Goal: Use online tool/utility: Utilize a website feature to perform a specific function

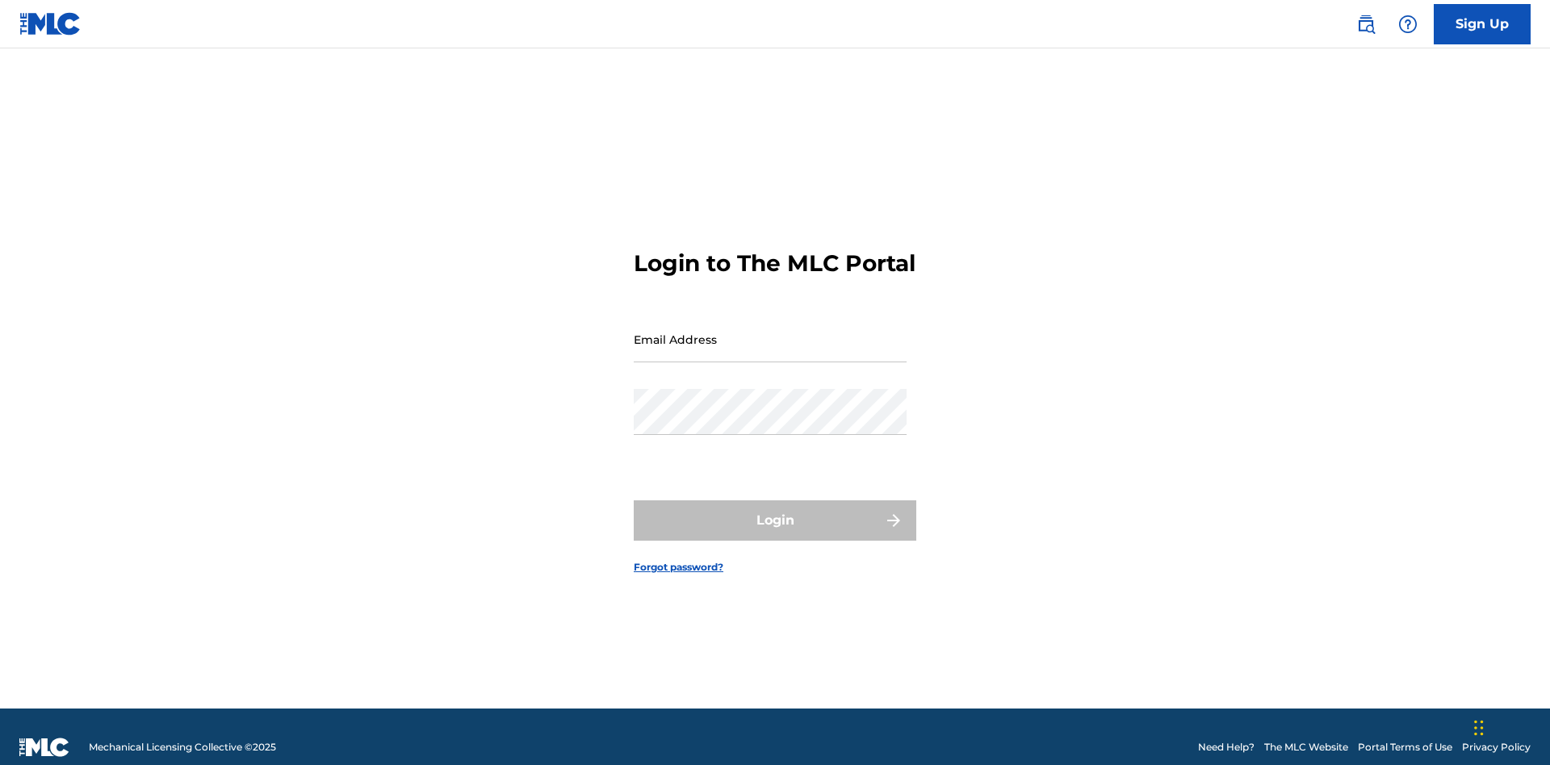
scroll to position [21, 0]
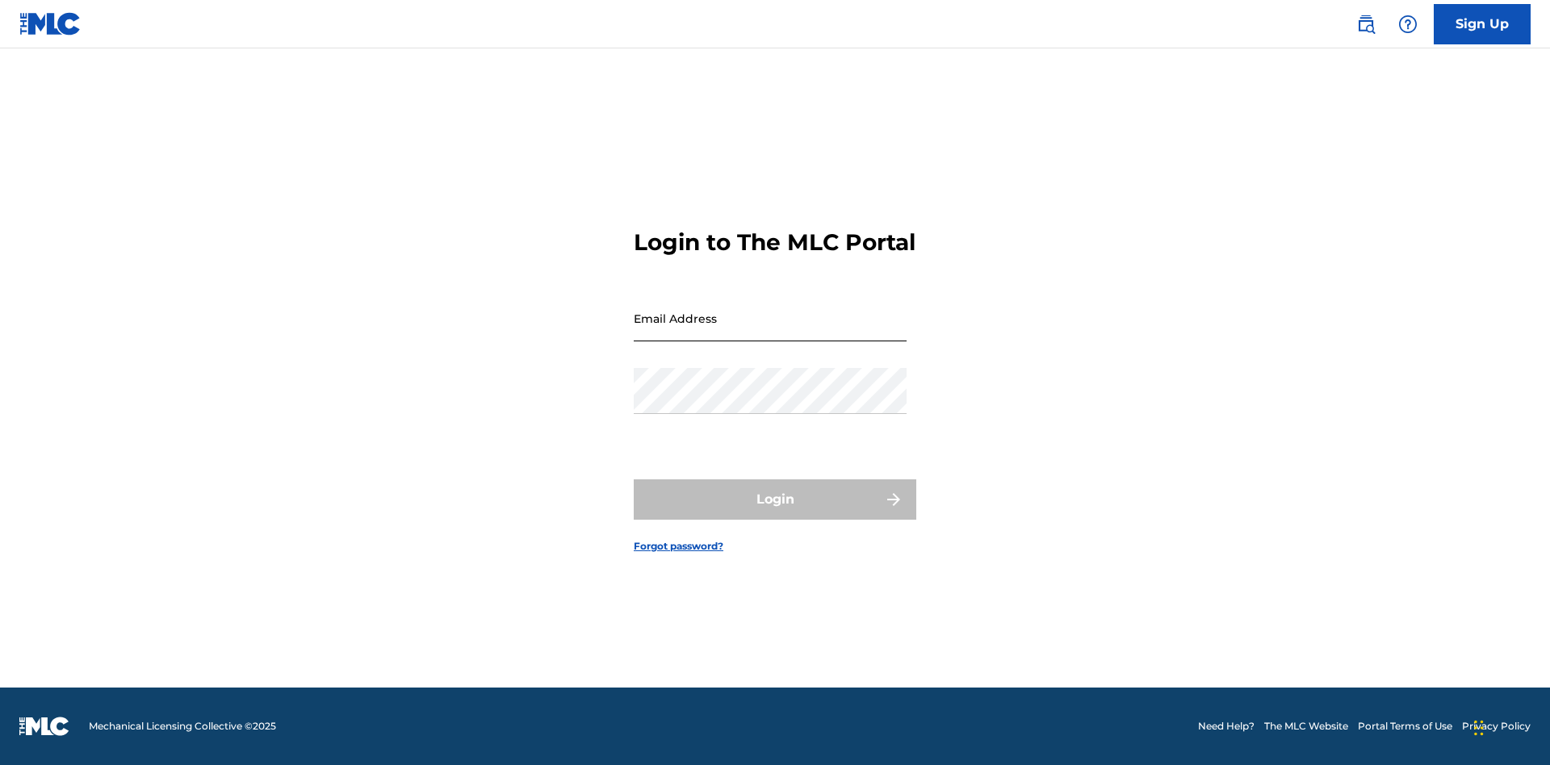
click at [770, 332] on input "Email Address" at bounding box center [770, 318] width 273 height 46
type input "[EMAIL_ADDRESS][DOMAIN_NAME]"
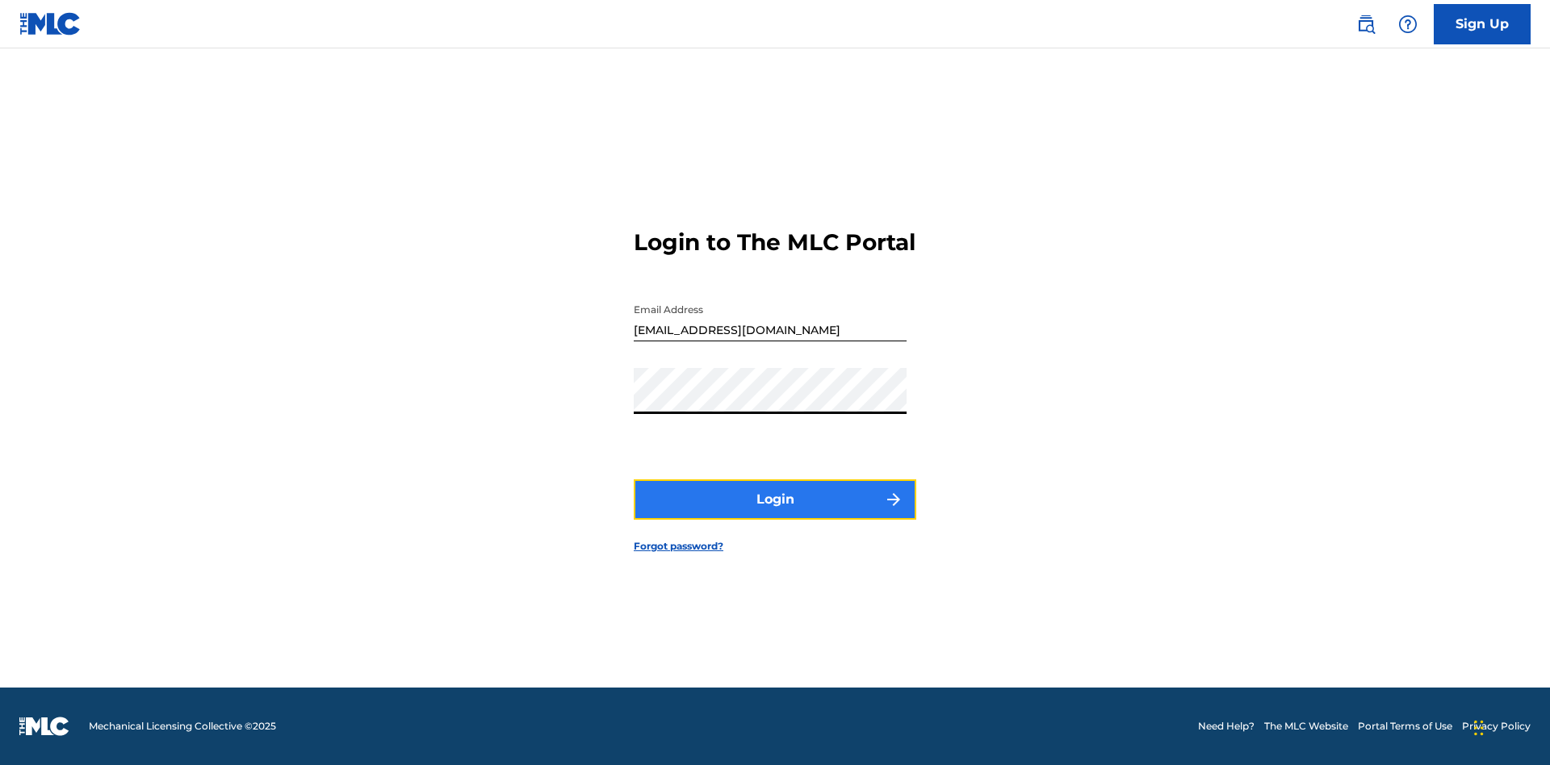
click at [775, 513] on button "Login" at bounding box center [775, 499] width 283 height 40
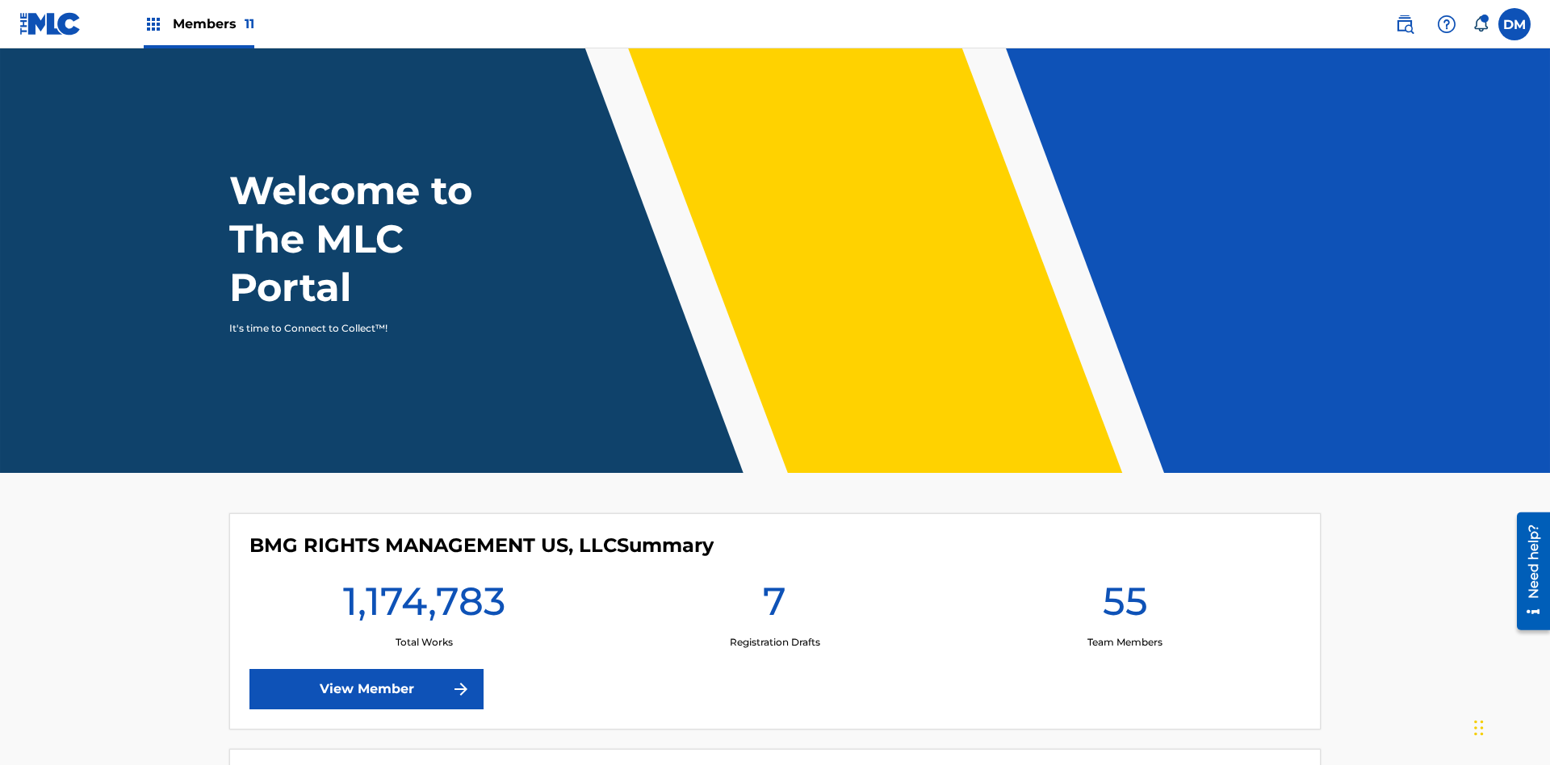
click at [199, 23] on span "Members 11" at bounding box center [214, 24] width 82 height 19
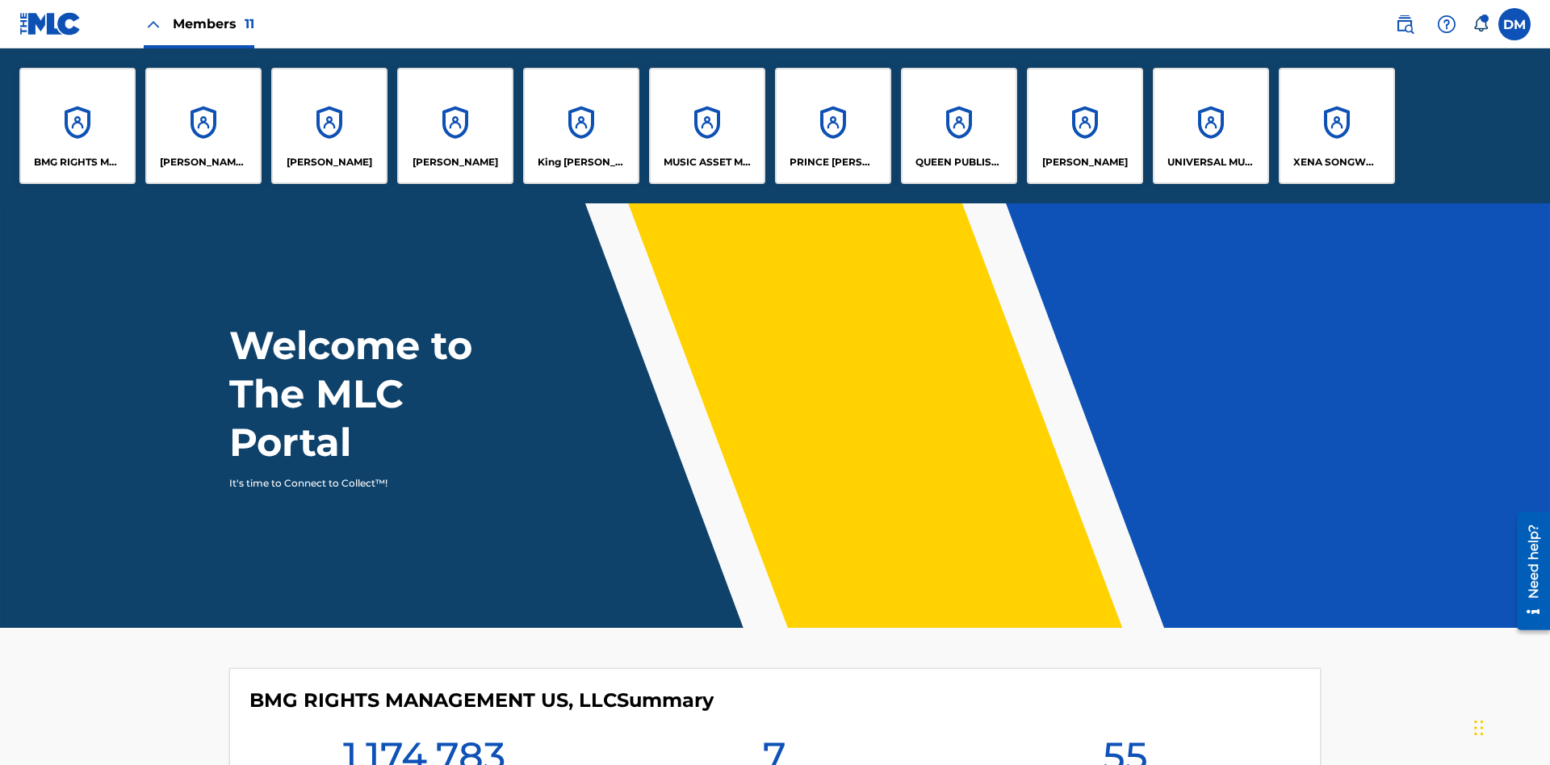
scroll to position [58, 0]
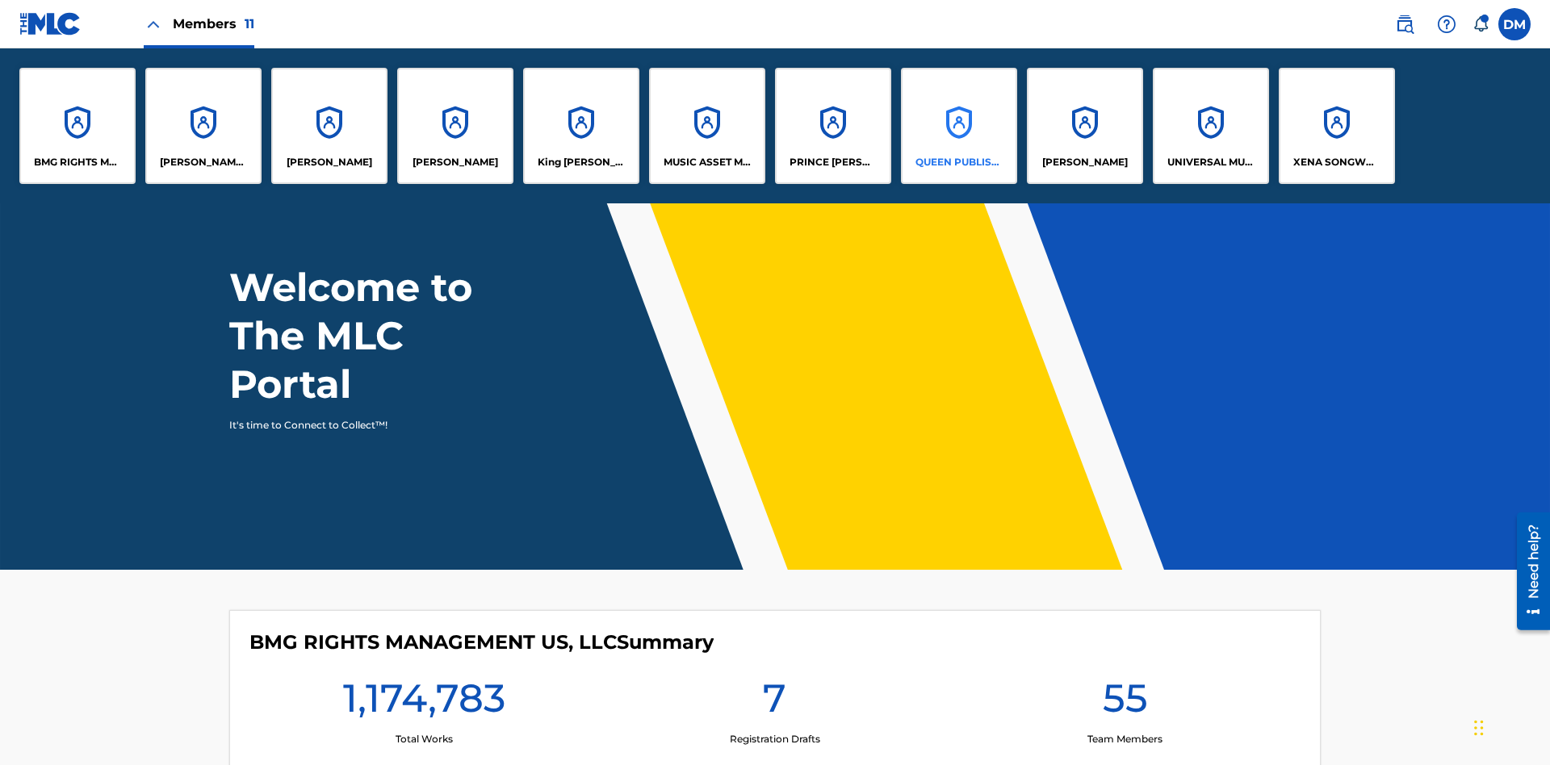
click at [958, 162] on p "QUEEN PUBLISHA" at bounding box center [959, 162] width 88 height 15
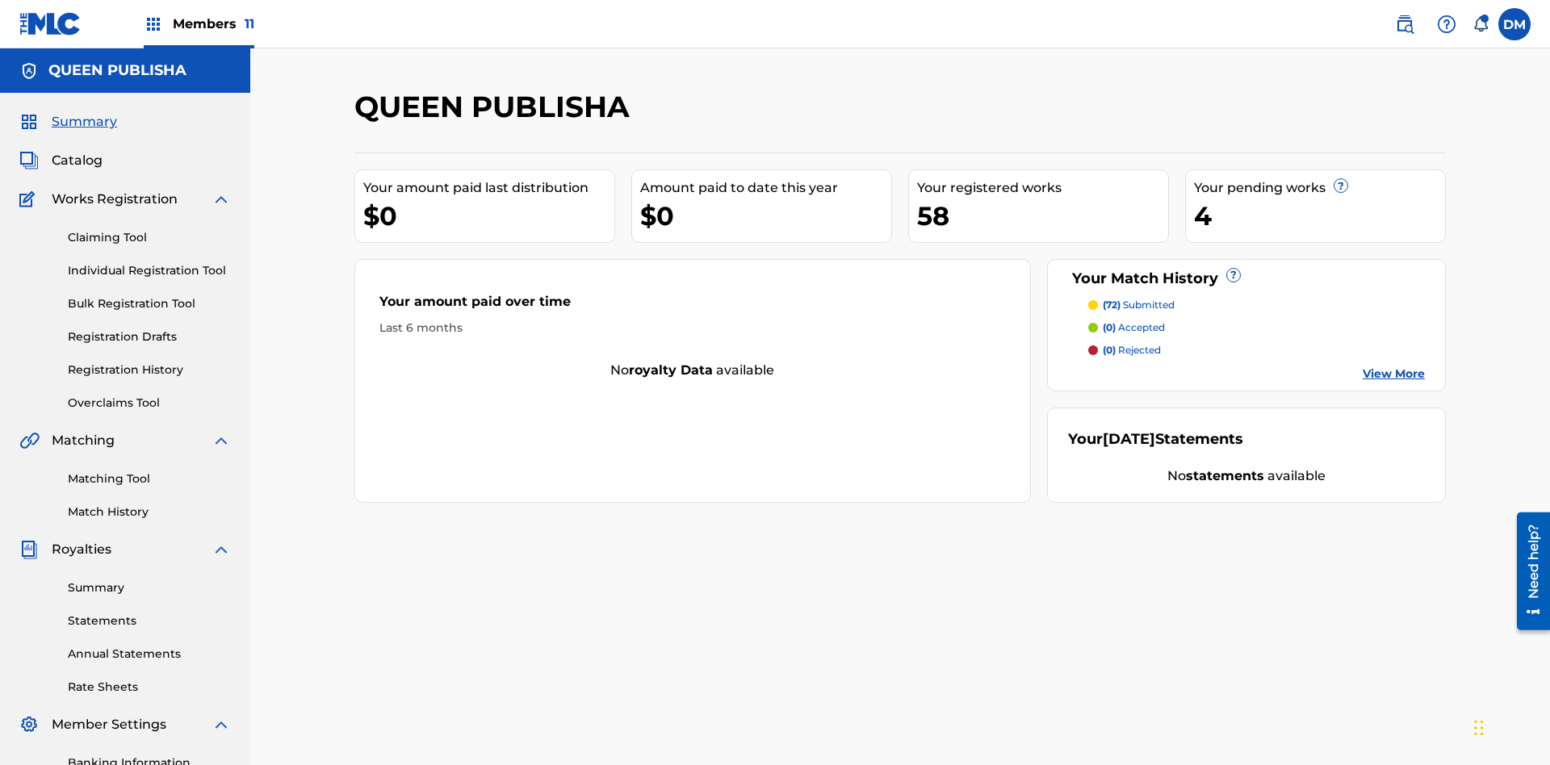
scroll to position [236, 0]
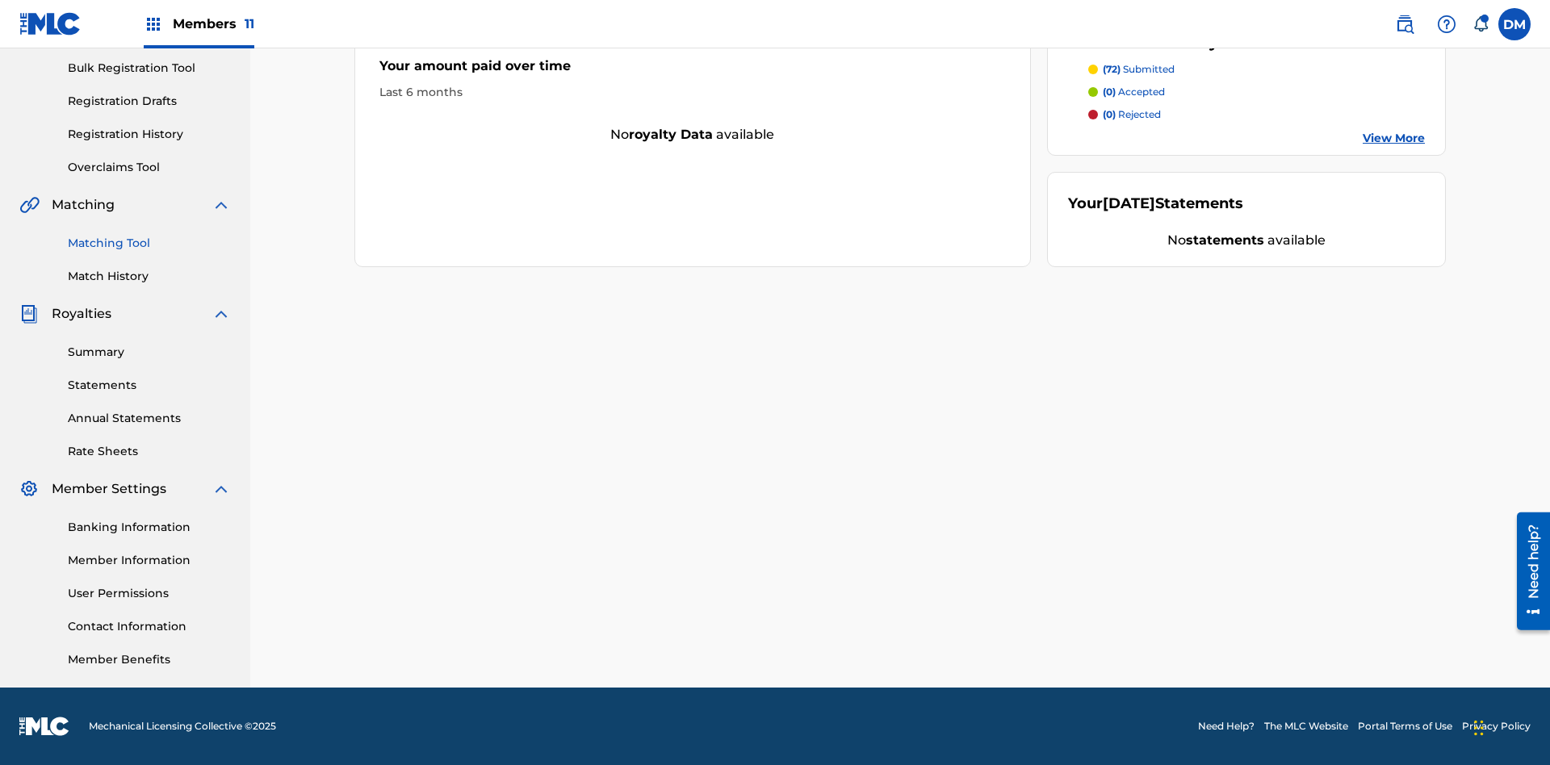
click at [149, 243] on link "Matching Tool" at bounding box center [149, 243] width 163 height 17
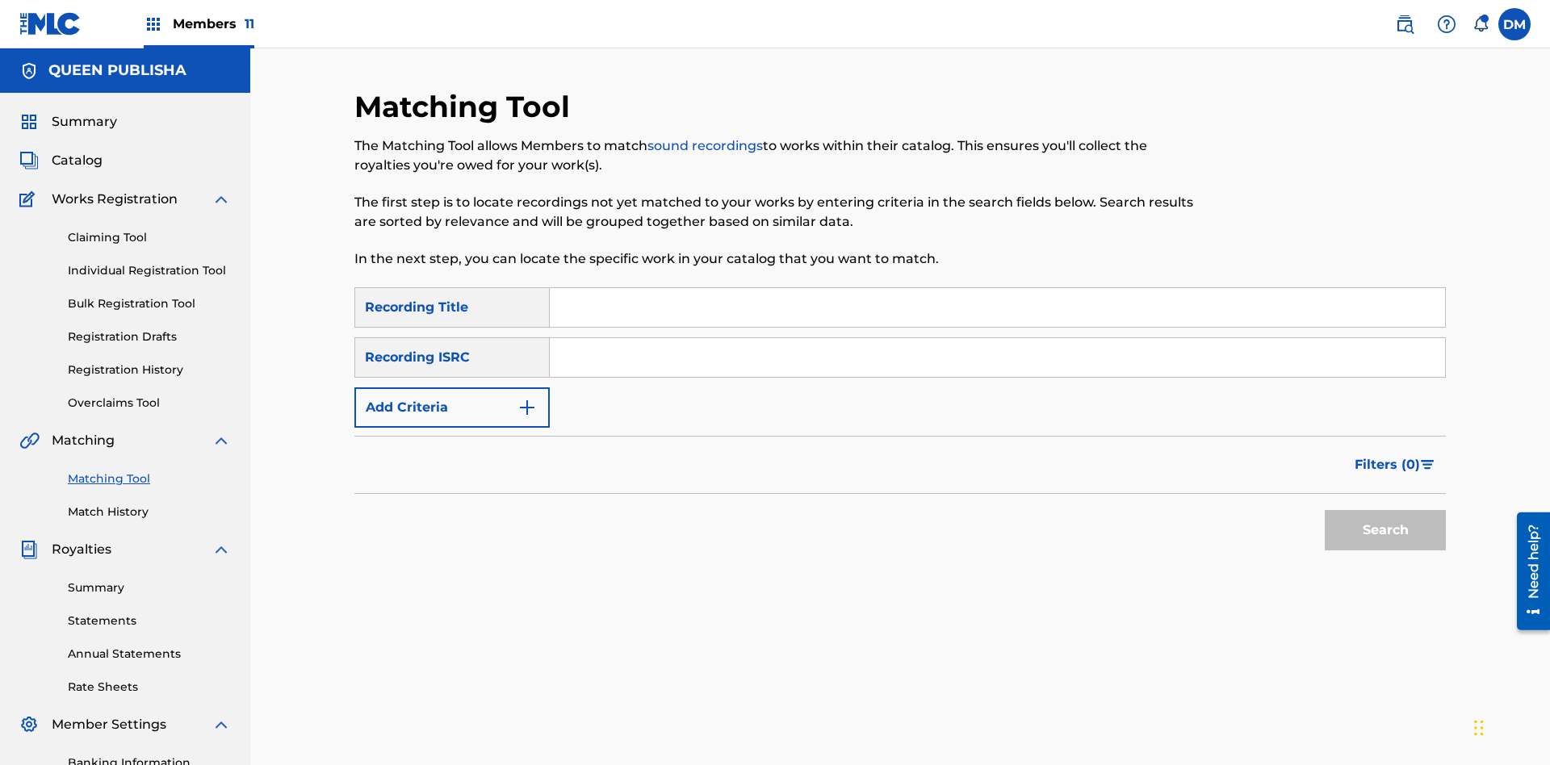
scroll to position [191, 0]
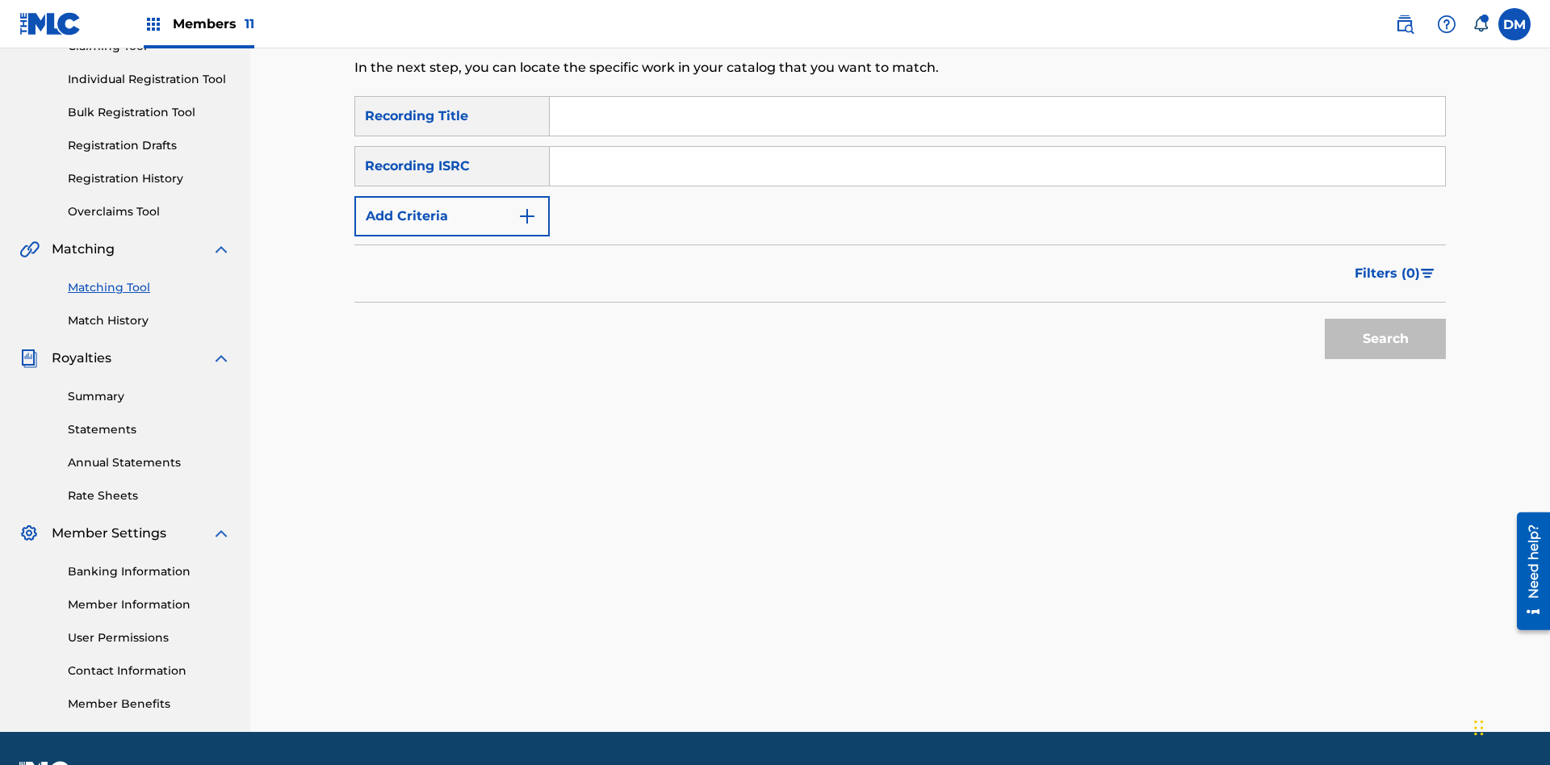
click at [997, 116] on input "Search Form" at bounding box center [997, 116] width 895 height 39
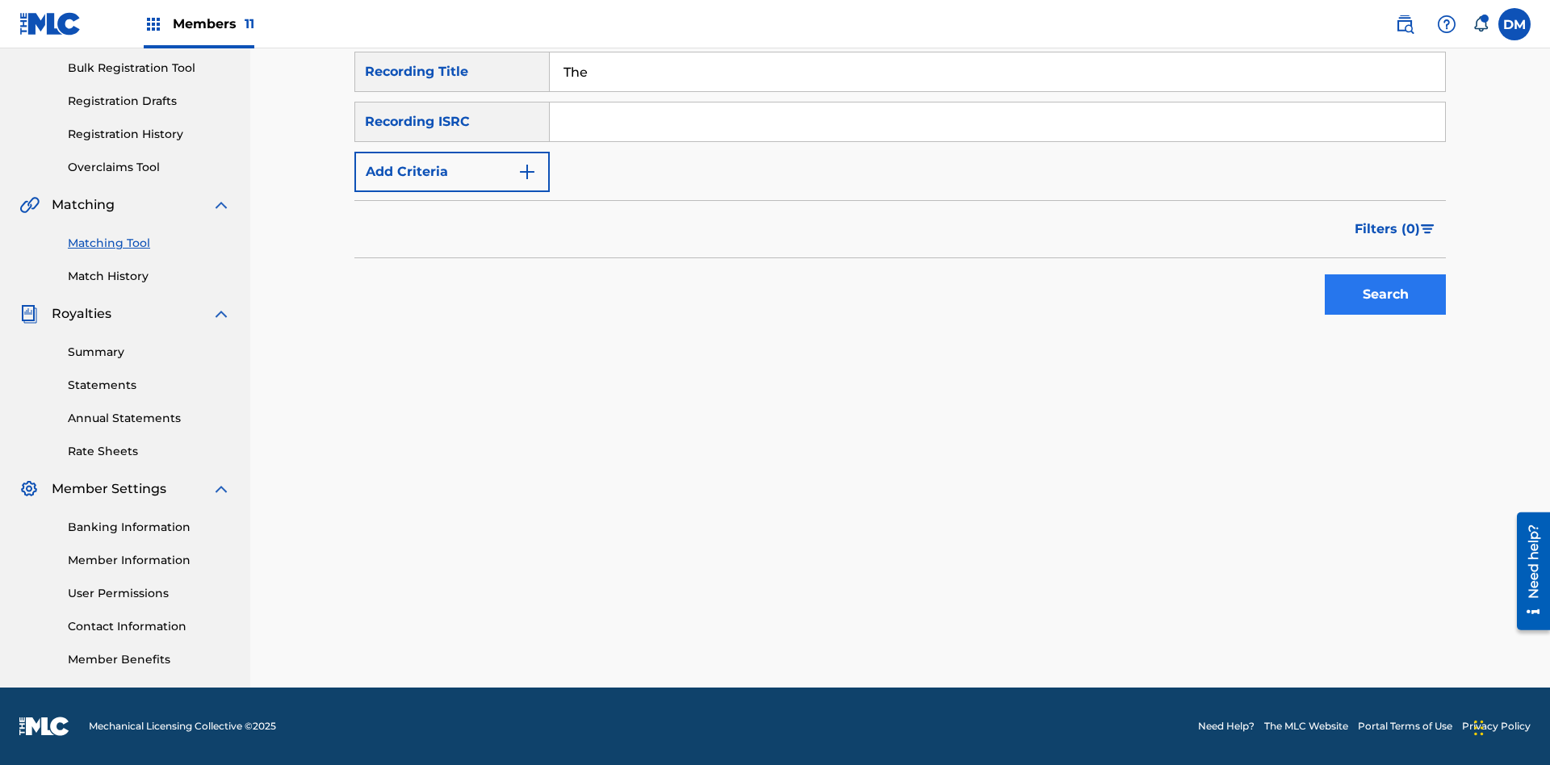
type input "The"
click at [1385, 295] on button "Search" at bounding box center [1385, 294] width 121 height 40
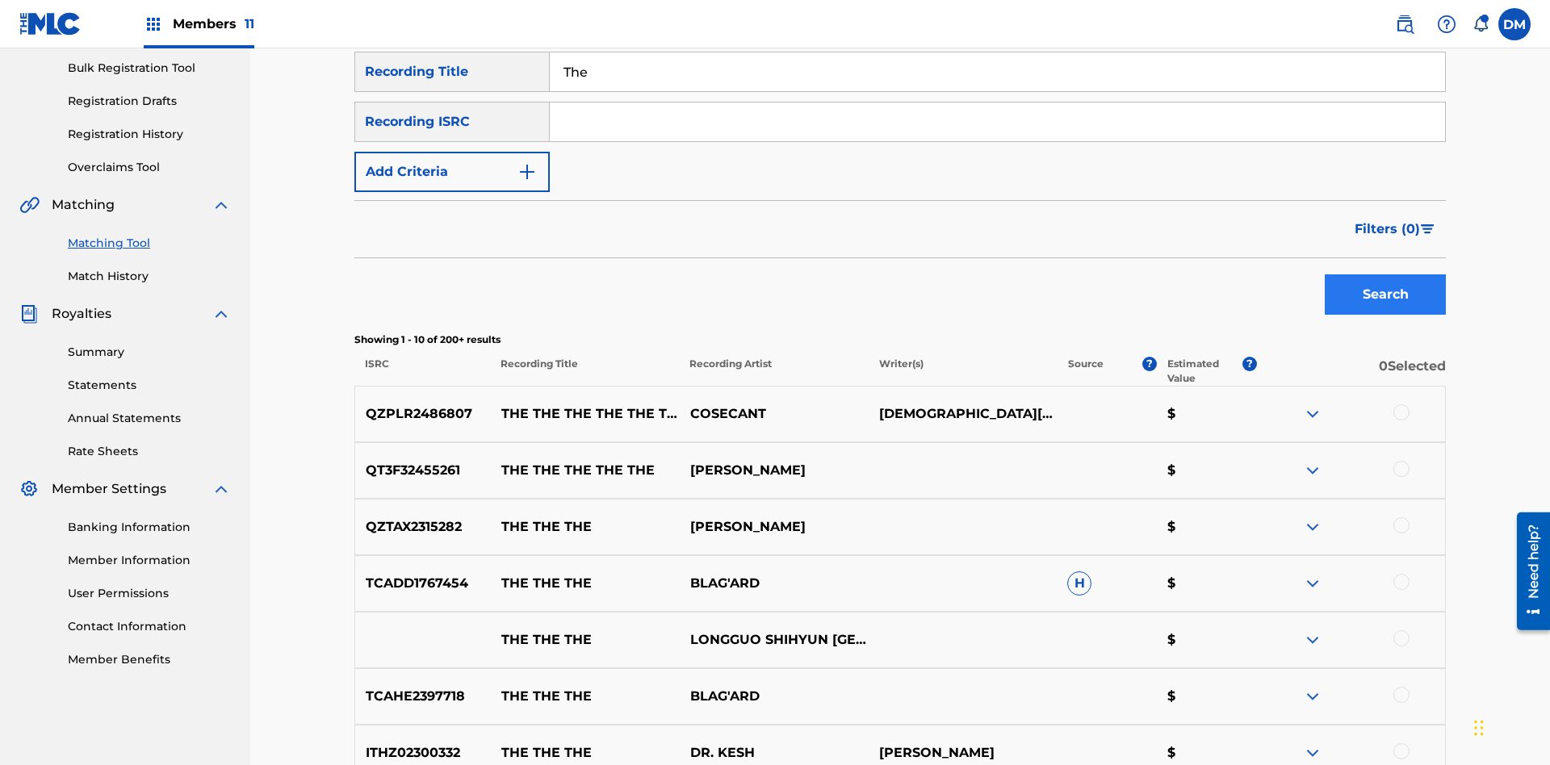
scroll to position [525, 0]
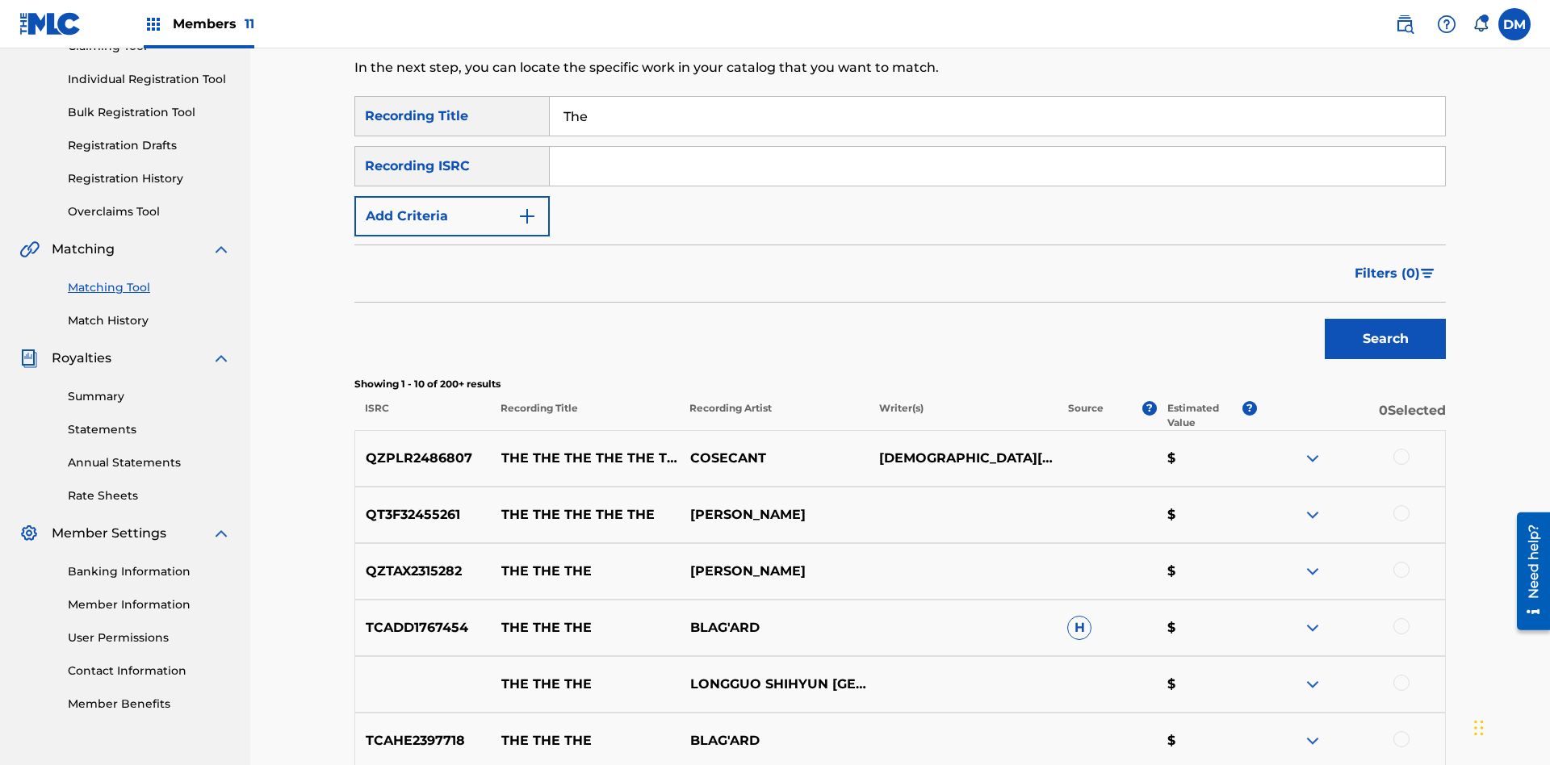
click at [997, 116] on input "The" at bounding box center [997, 116] width 895 height 39
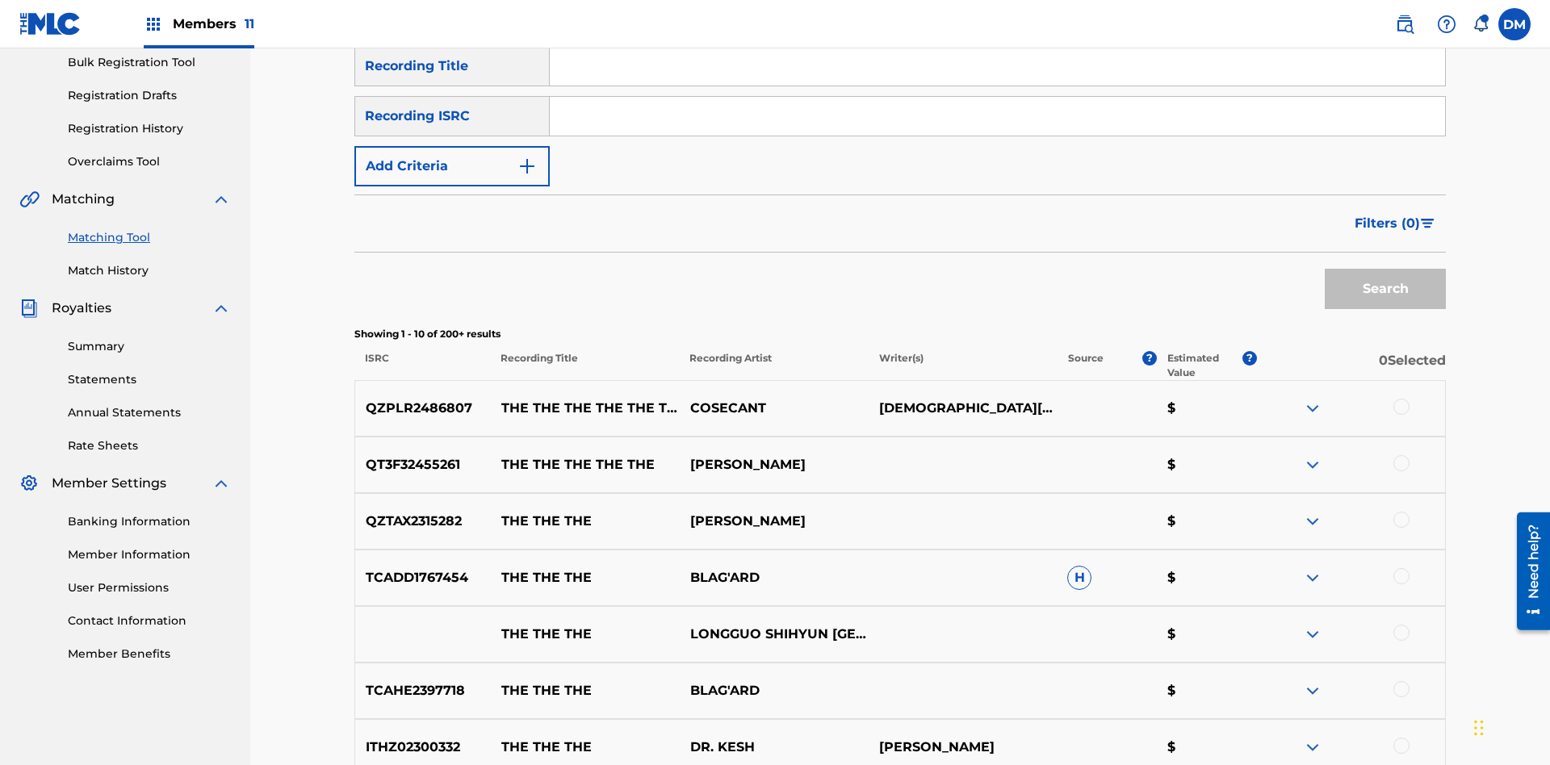
click at [997, 116] on input "Search Form" at bounding box center [997, 116] width 895 height 39
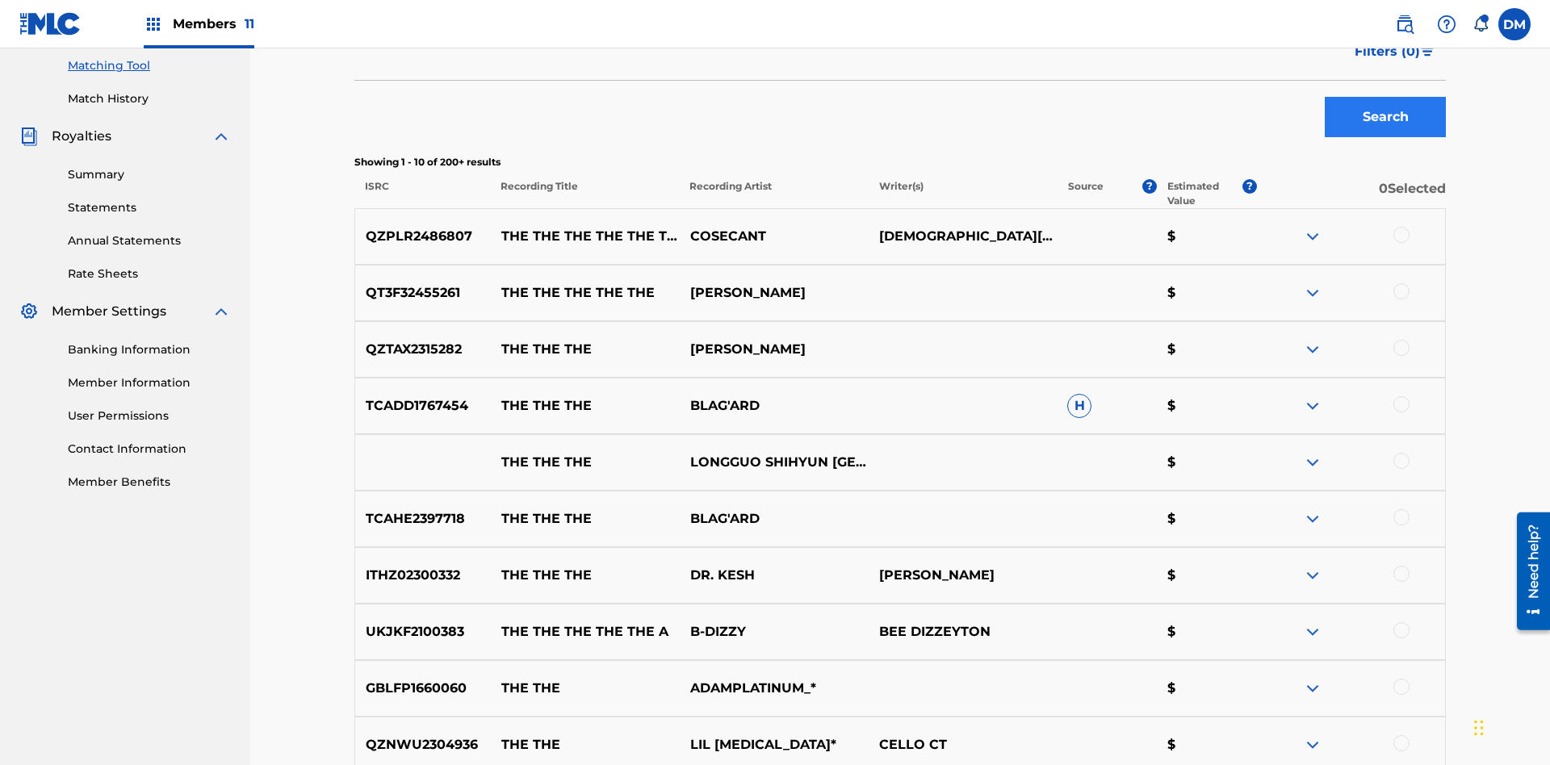
type input "QZPLR2486807"
click at [1385, 117] on button "Search" at bounding box center [1385, 117] width 121 height 40
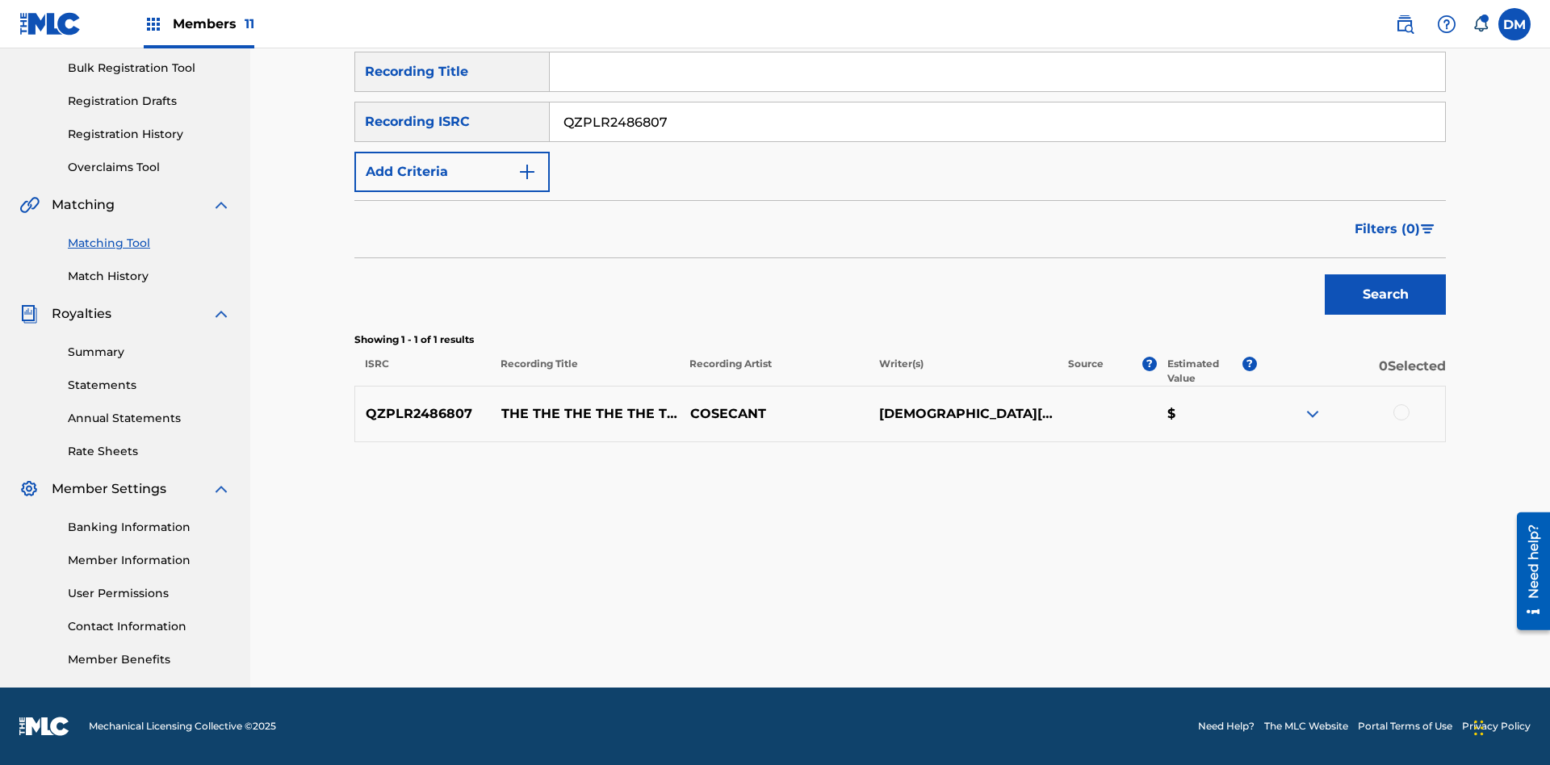
click at [997, 122] on input "QZPLR2486807" at bounding box center [997, 122] width 895 height 39
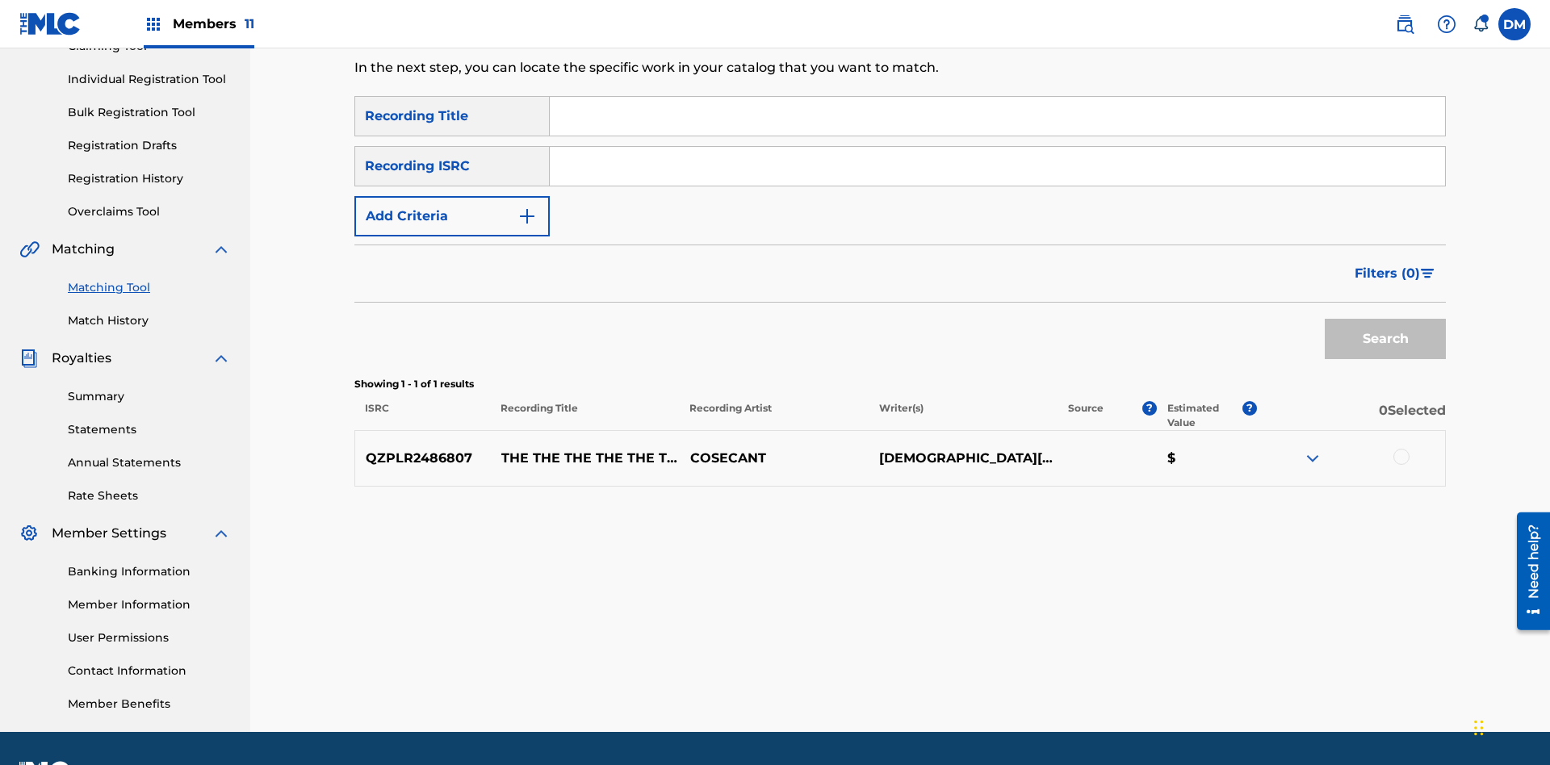
click at [997, 116] on input "Search Form" at bounding box center [997, 116] width 895 height 39
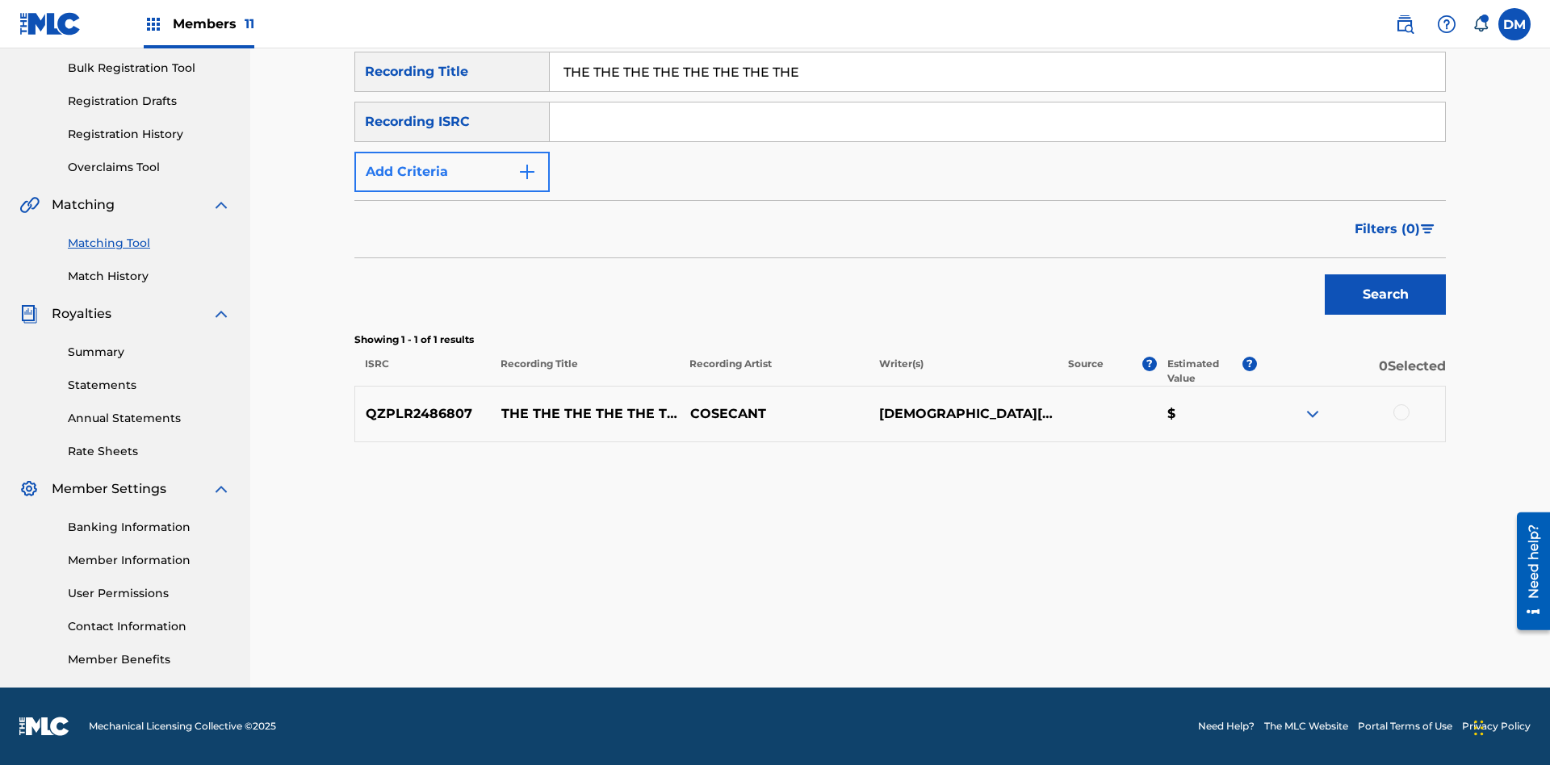
type input "THE THE THE THE THE THE THE THE"
click at [452, 172] on button "Add Criteria" at bounding box center [451, 172] width 195 height 40
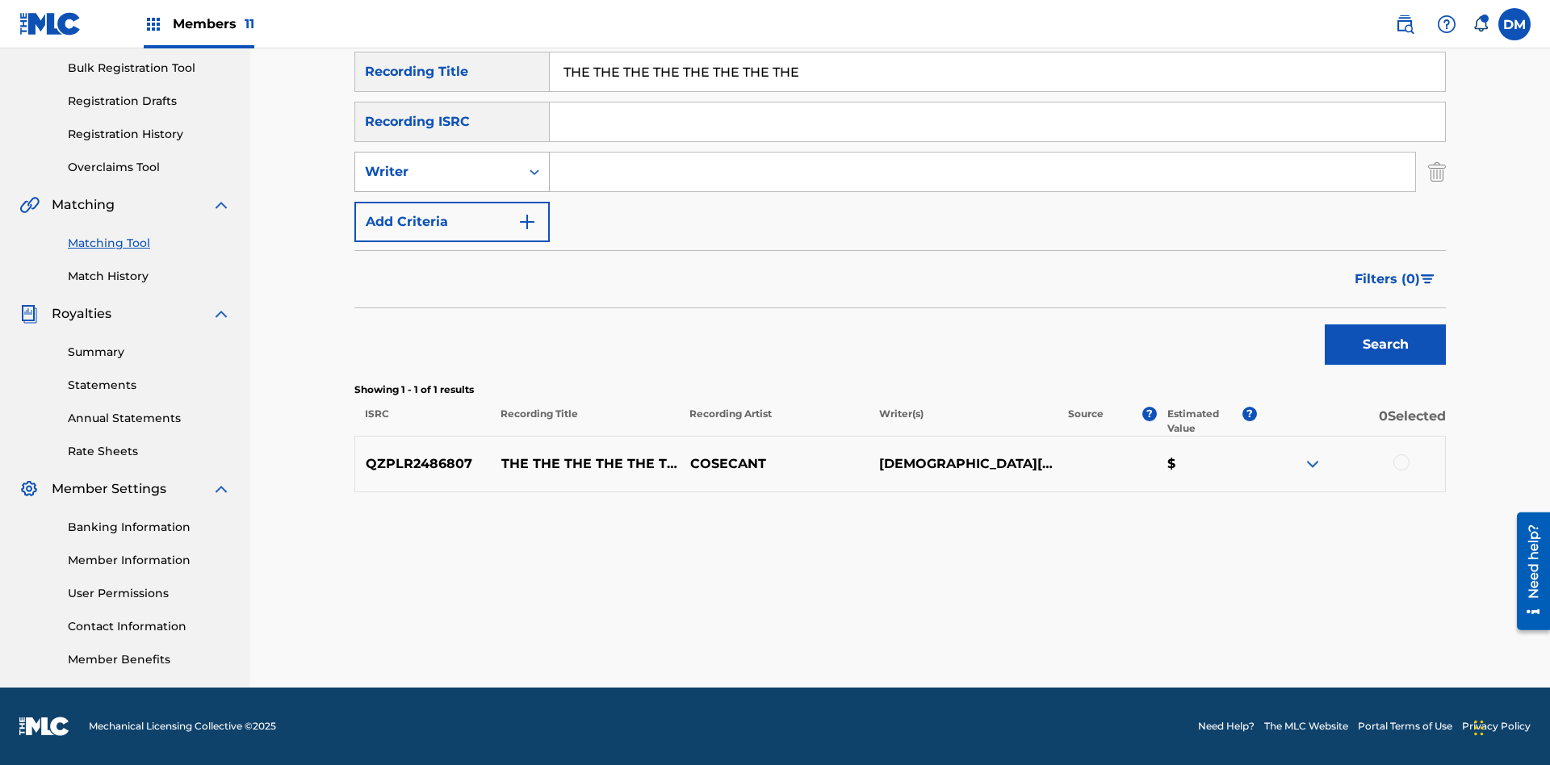
click at [437, 172] on div "Writer" at bounding box center [437, 171] width 145 height 19
click at [452, 212] on div "Recording Artist" at bounding box center [452, 212] width 194 height 40
click at [452, 222] on button "Add Criteria" at bounding box center [451, 222] width 195 height 40
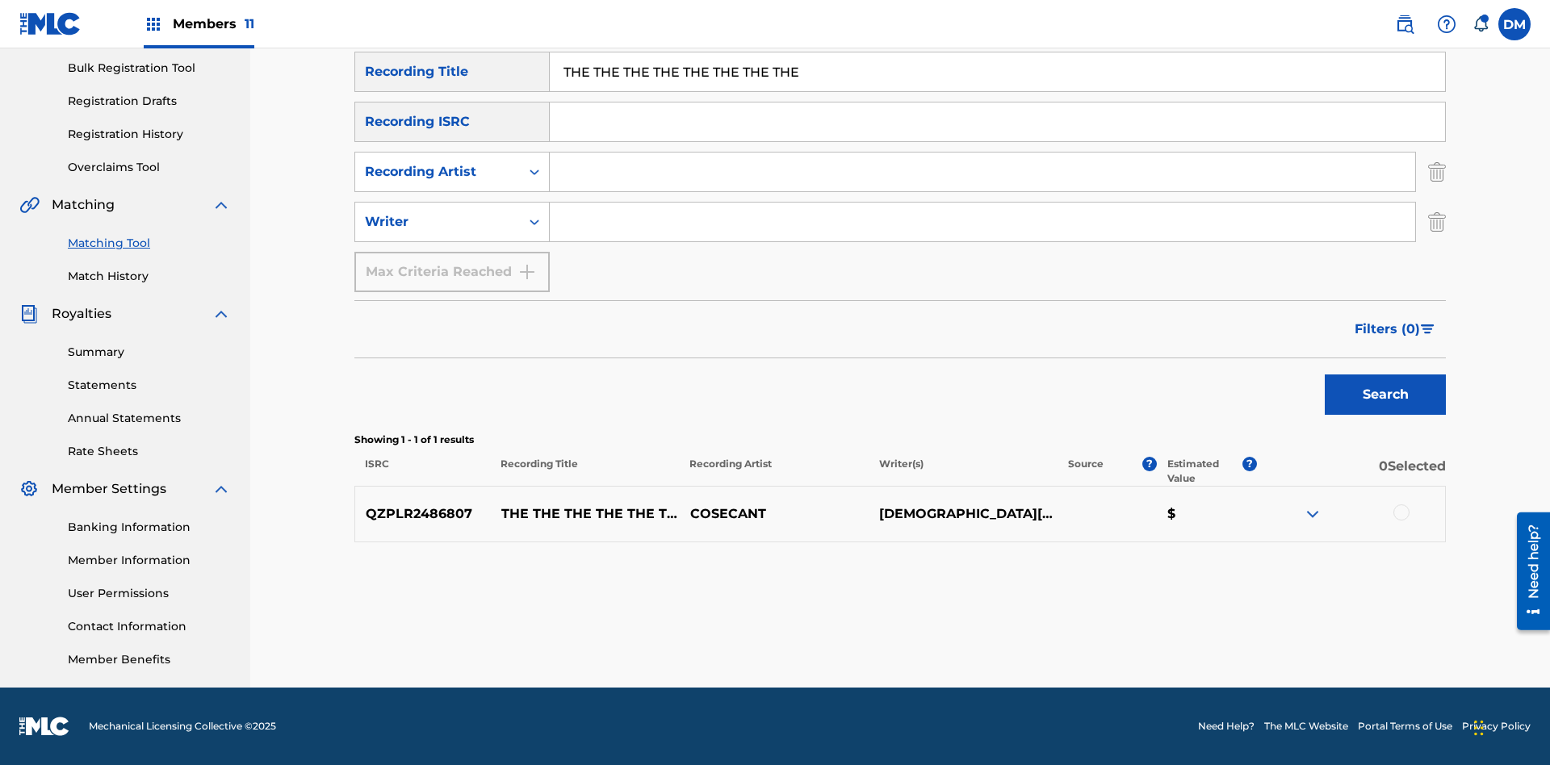
click at [982, 172] on input "Search Form" at bounding box center [982, 172] width 865 height 39
type input "COSECANT"
click at [982, 222] on input "Search Form" at bounding box center [982, 222] width 865 height 39
type input "[DEMOGRAPHIC_DATA][PERSON_NAME]"
click at [1385, 395] on button "Search" at bounding box center [1385, 395] width 121 height 40
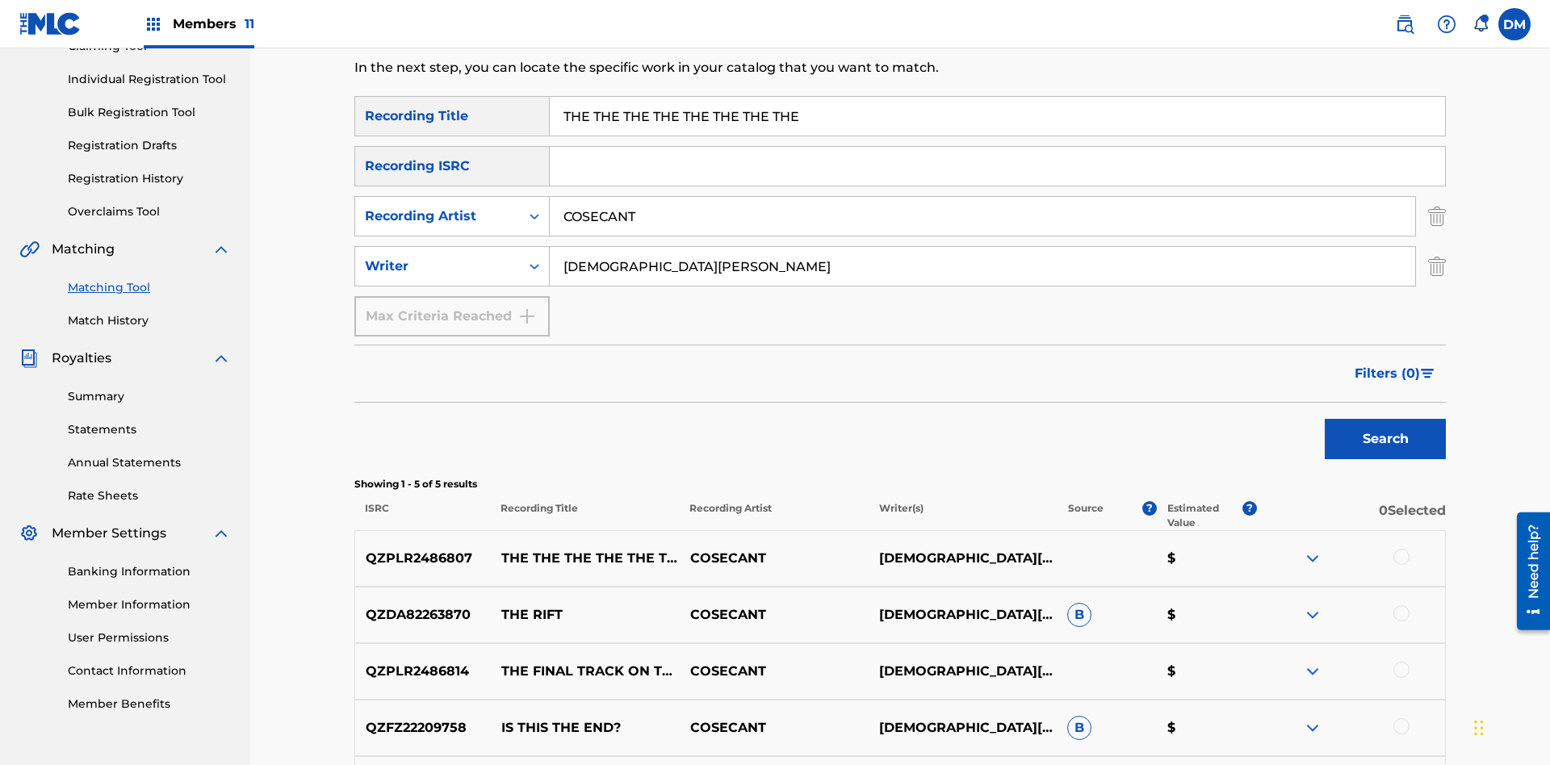
click at [997, 116] on input "THE THE THE THE THE THE THE THE" at bounding box center [997, 116] width 895 height 39
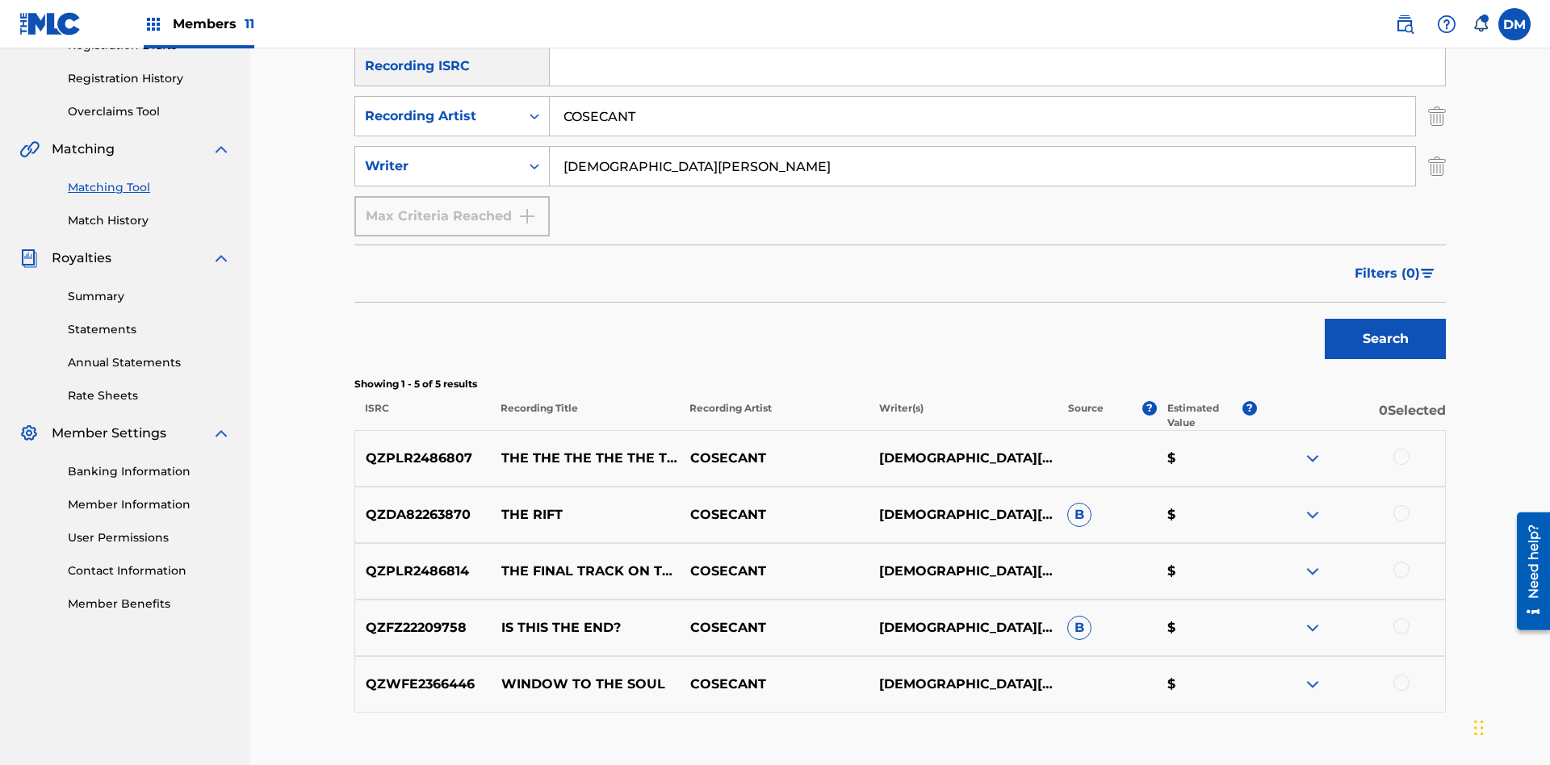
click at [982, 116] on input "COSECANT" at bounding box center [982, 116] width 865 height 39
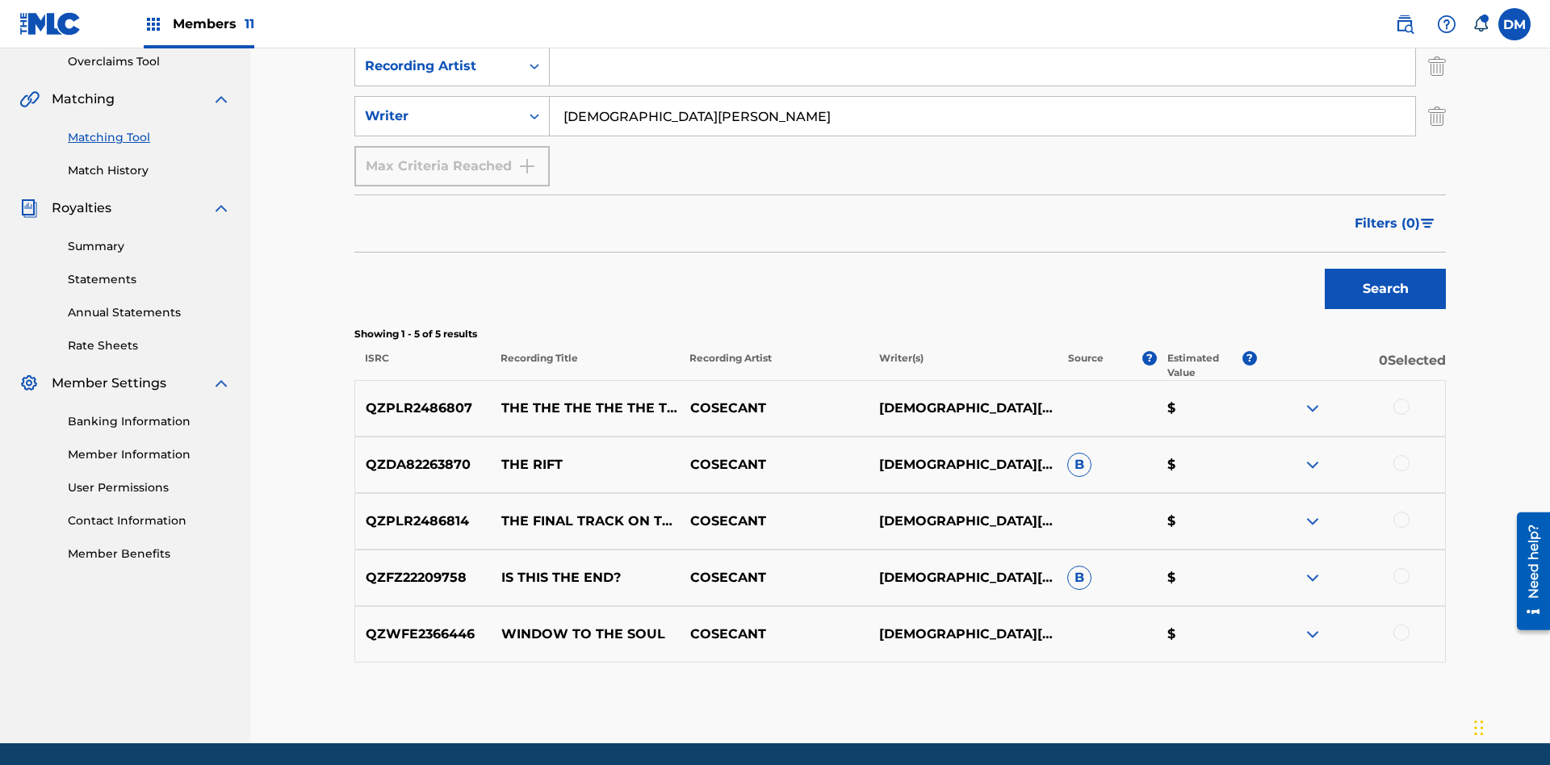
click at [982, 116] on input "[DEMOGRAPHIC_DATA][PERSON_NAME]" at bounding box center [982, 116] width 865 height 39
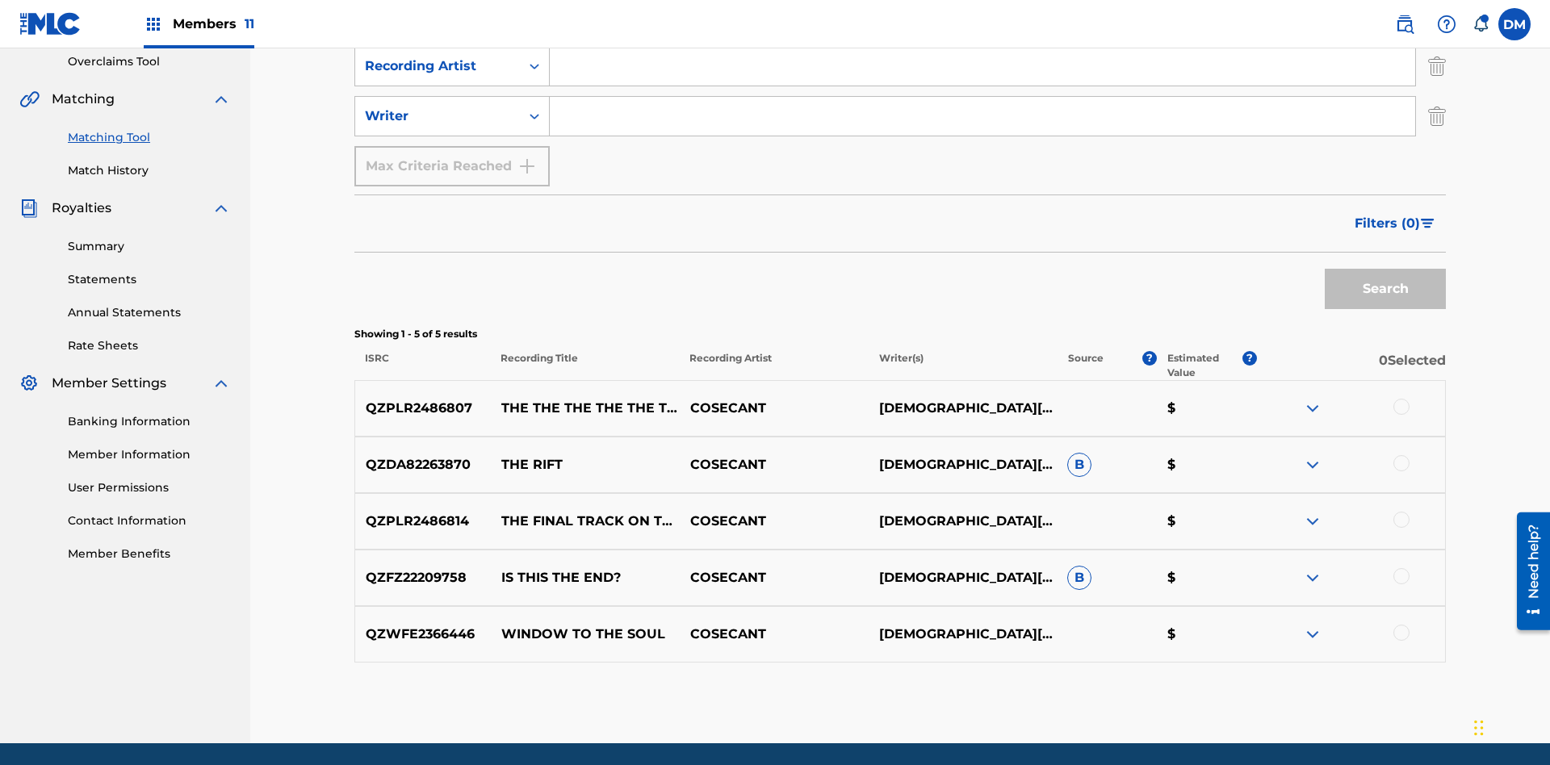
scroll to position [191, 0]
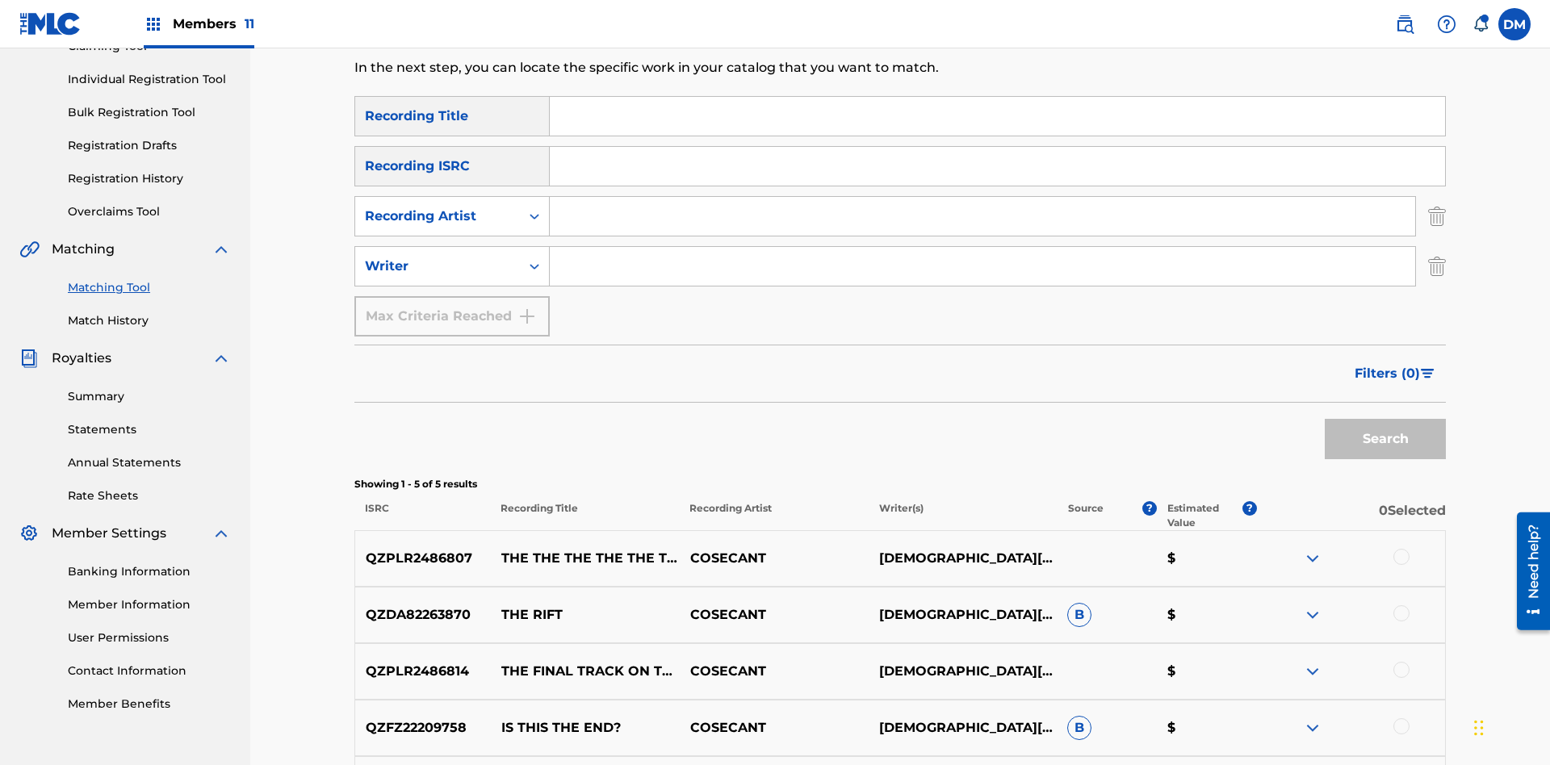
click at [997, 116] on input "Search Form" at bounding box center [997, 116] width 895 height 39
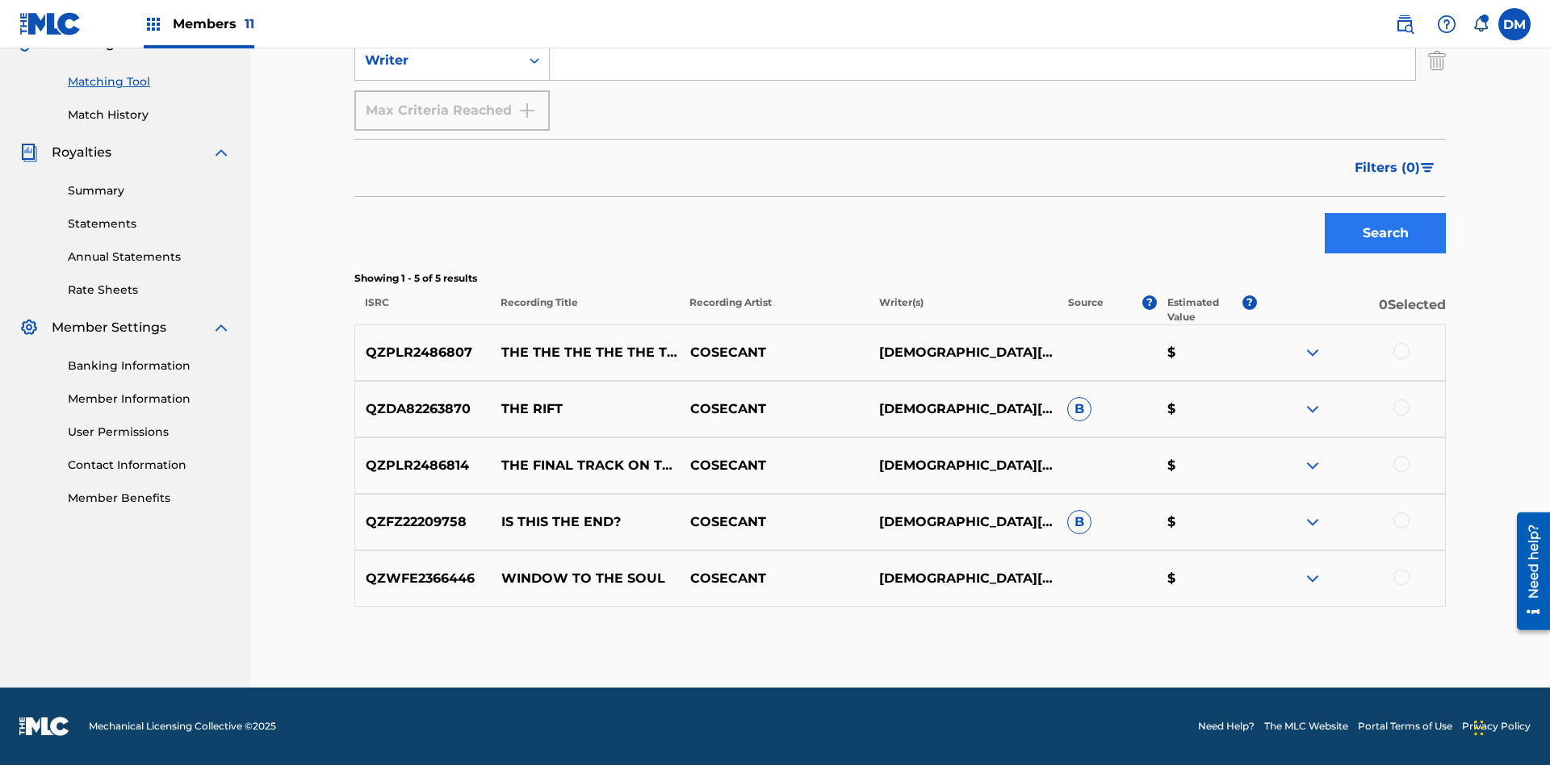
type input "THE THE THE THE THE THE THE THE"
click at [1385, 233] on button "Search" at bounding box center [1385, 233] width 121 height 40
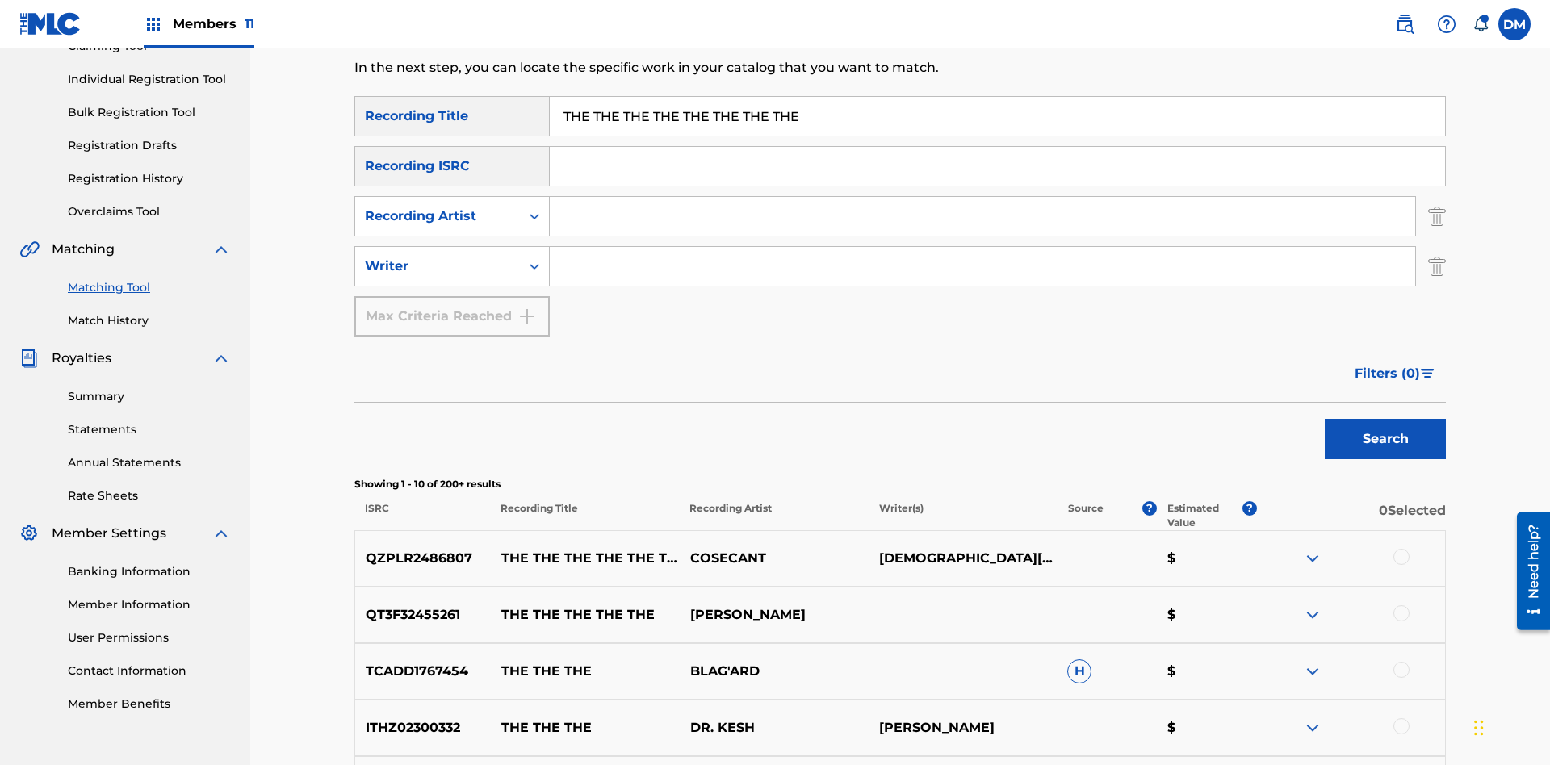
click at [997, 116] on input "THE THE THE THE THE THE THE THE" at bounding box center [997, 116] width 895 height 39
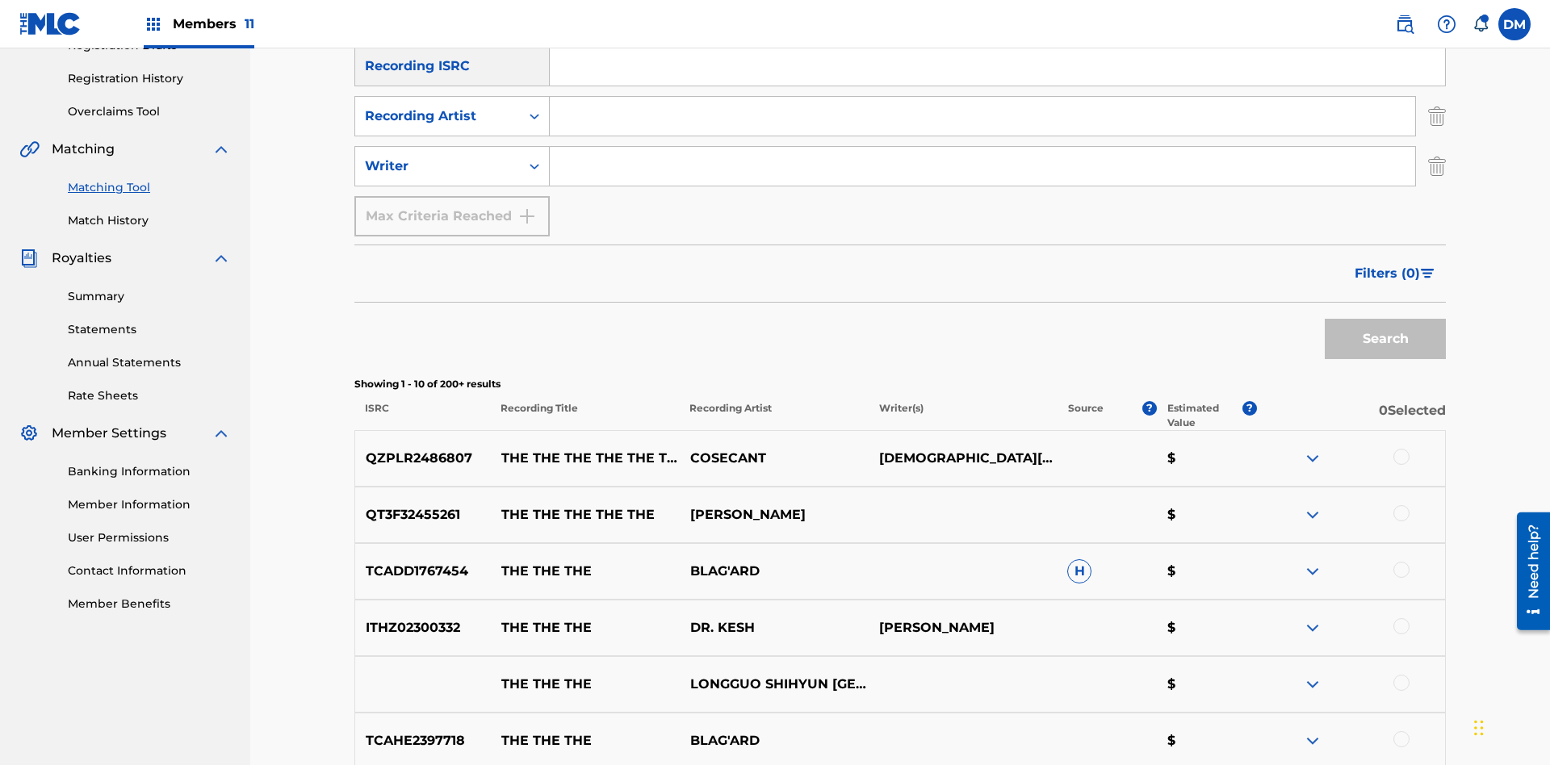
click at [982, 116] on input "Search Form" at bounding box center [982, 116] width 865 height 39
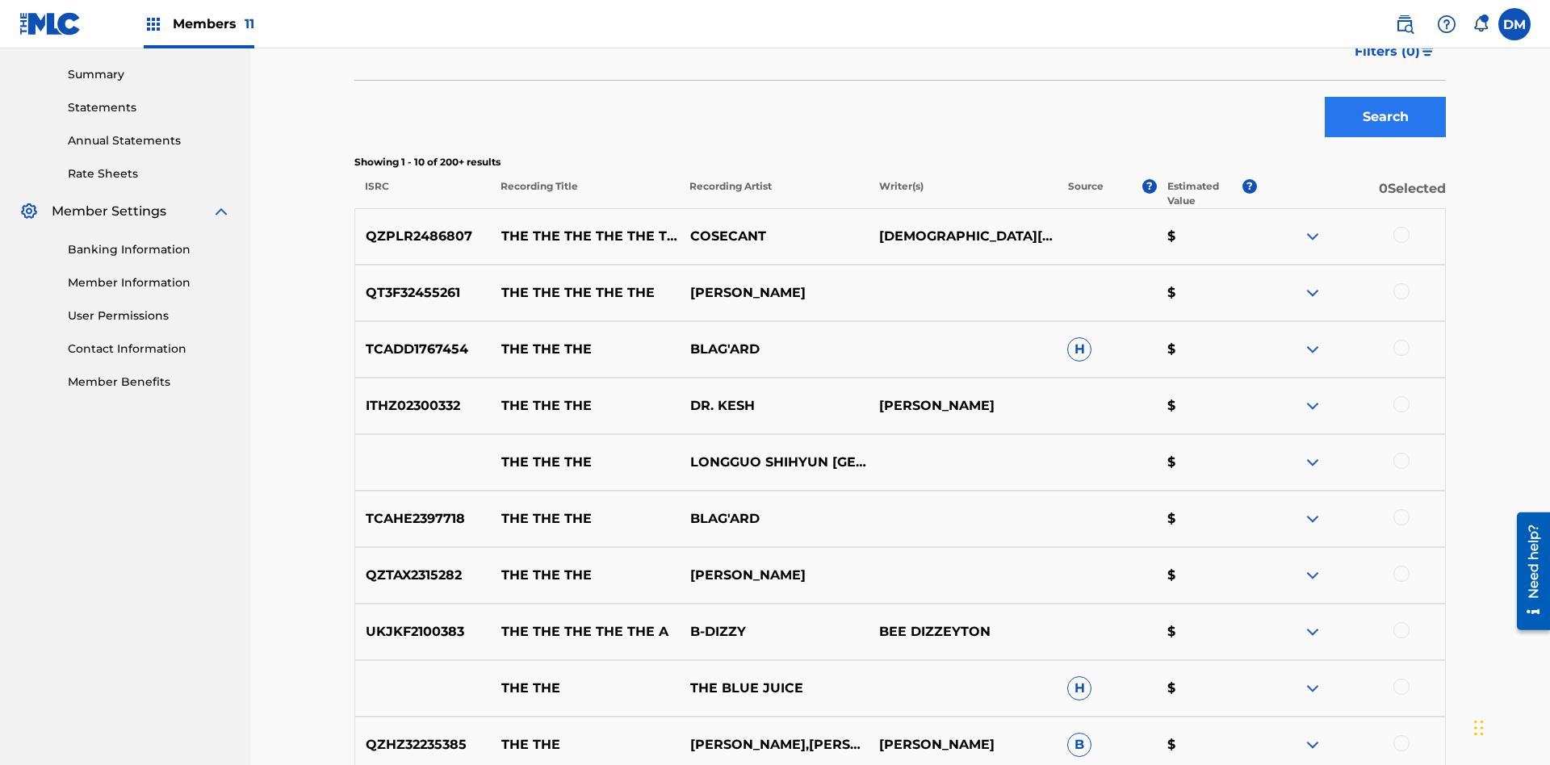
type input "COSECANT"
click at [1385, 117] on button "Search" at bounding box center [1385, 117] width 121 height 40
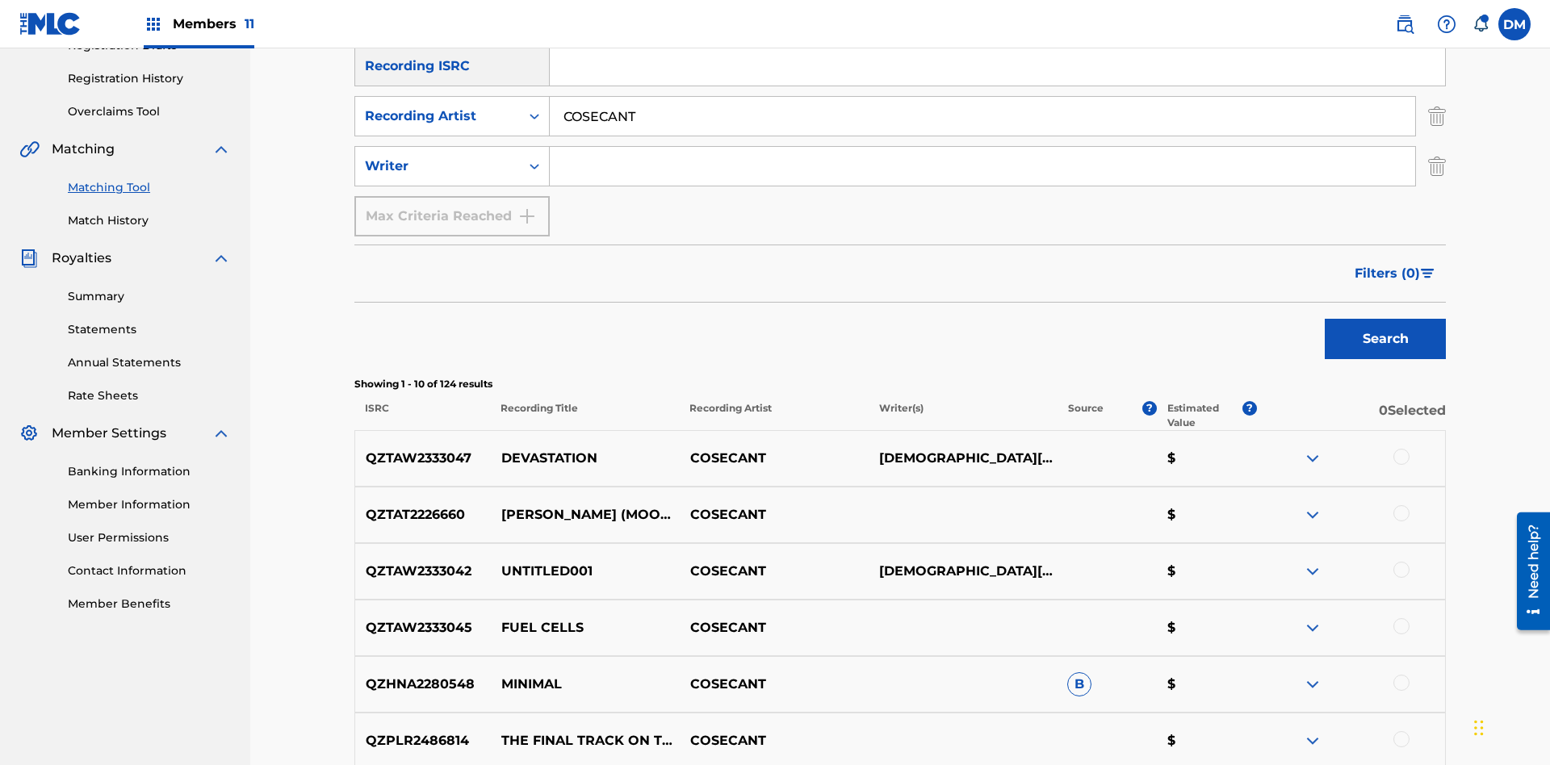
click at [982, 116] on input "COSECANT" at bounding box center [982, 116] width 865 height 39
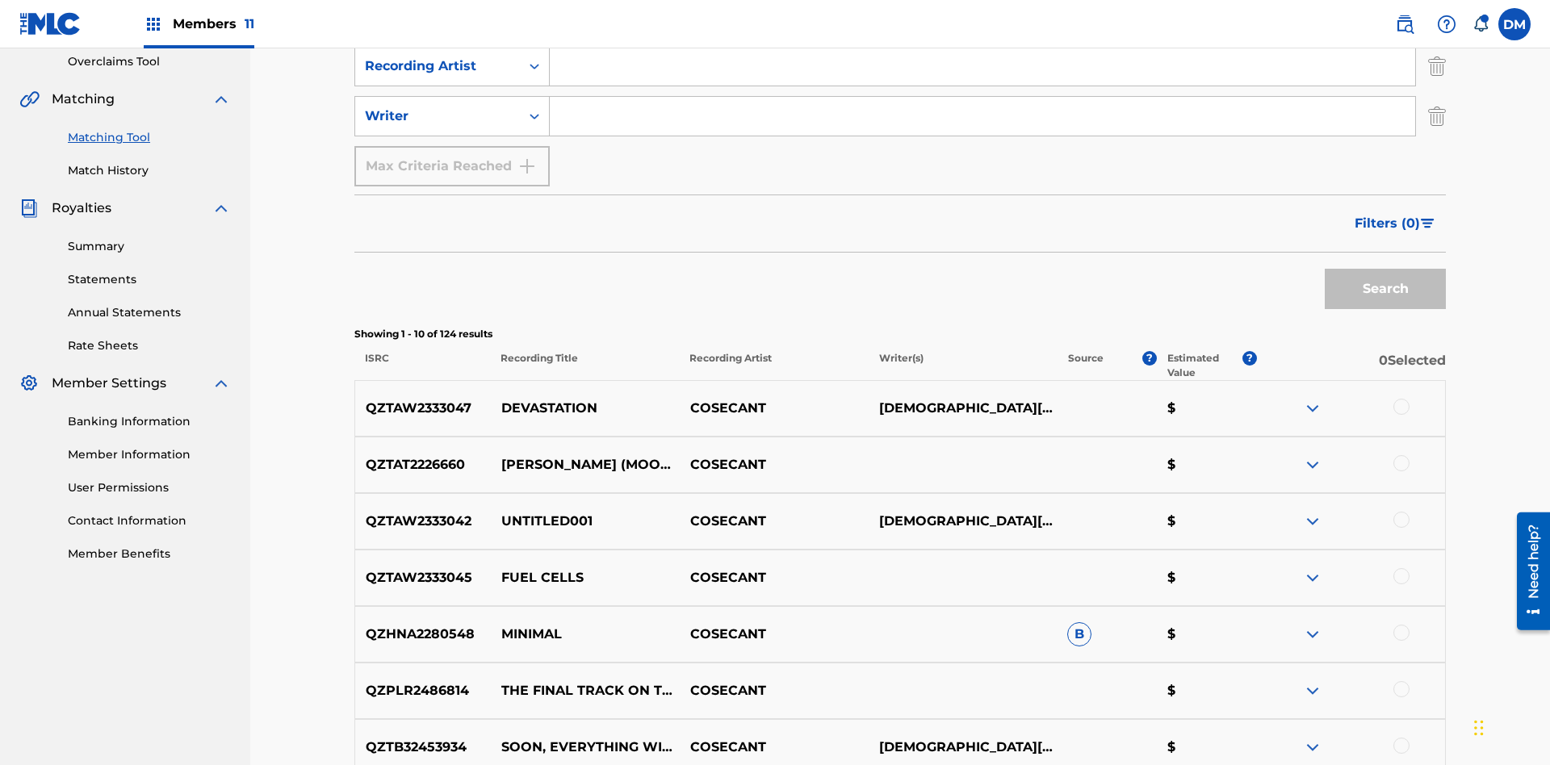
click at [982, 116] on input "Search Form" at bounding box center [982, 116] width 865 height 39
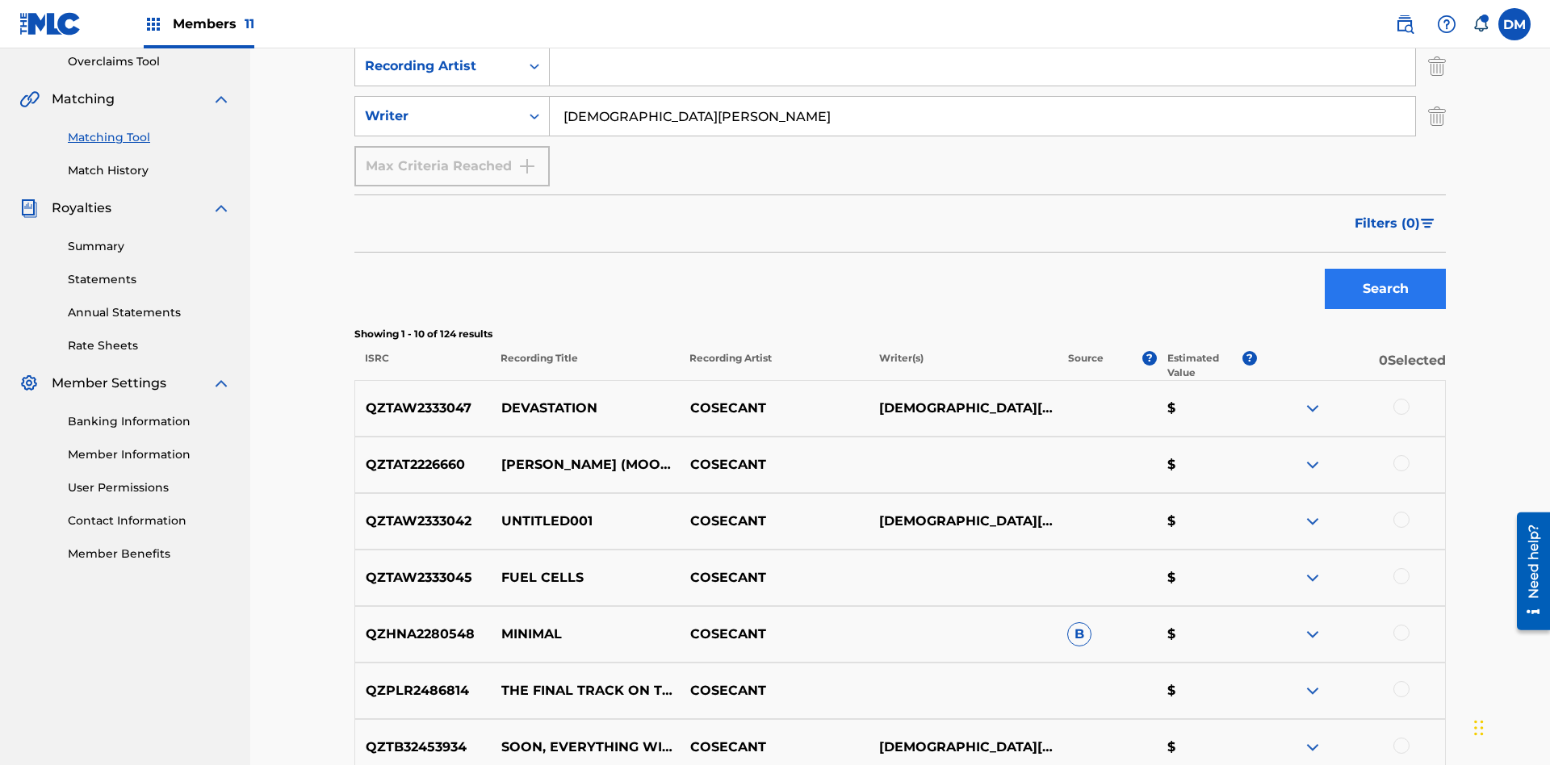
type input "[DEMOGRAPHIC_DATA][PERSON_NAME]"
click at [1385, 269] on button "Search" at bounding box center [1385, 289] width 121 height 40
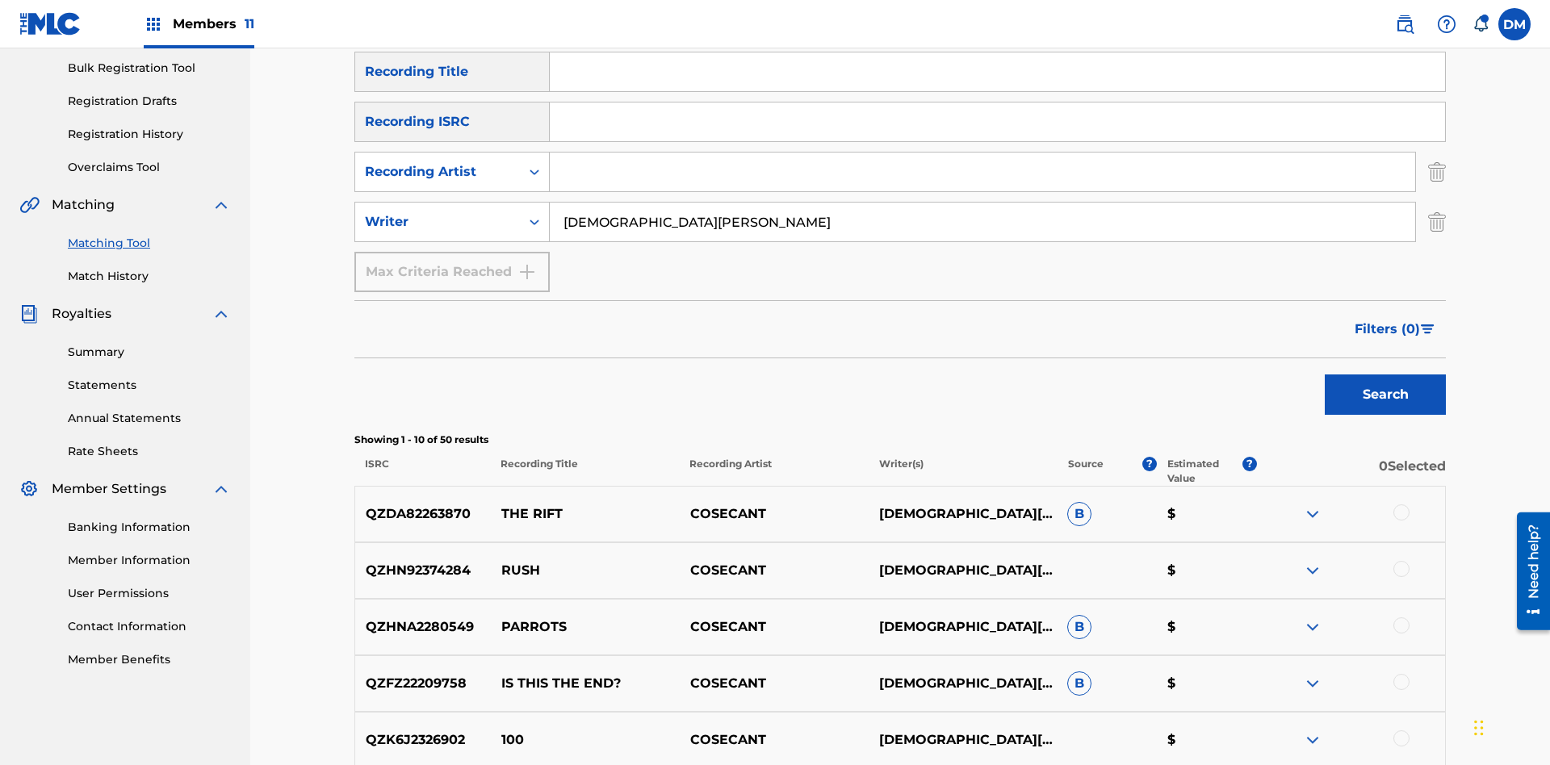
click at [982, 203] on input "[DEMOGRAPHIC_DATA][PERSON_NAME]" at bounding box center [982, 222] width 865 height 39
click at [1400, 504] on div at bounding box center [1401, 512] width 16 height 16
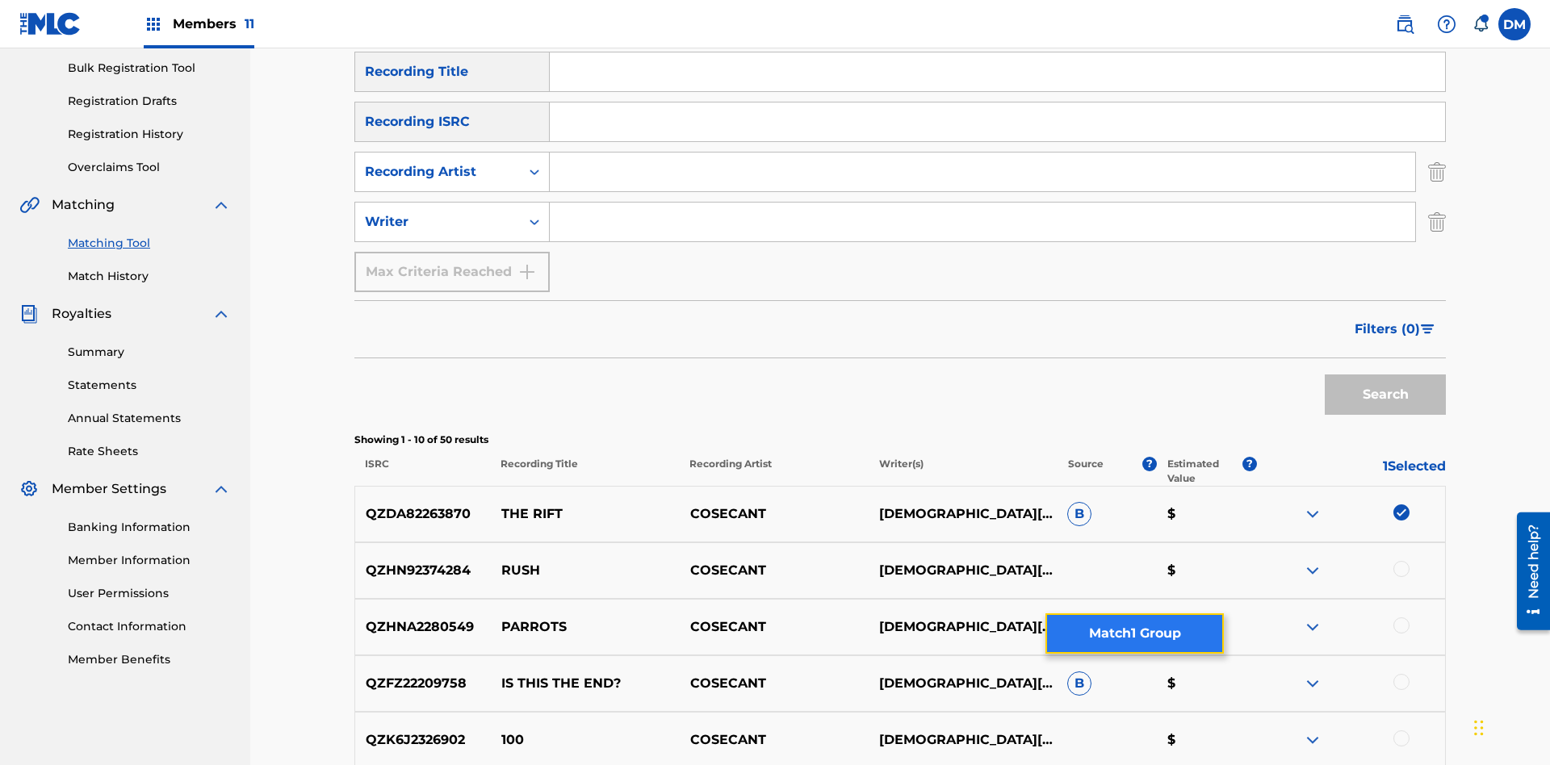
click at [1134, 634] on button "Match 1 Group" at bounding box center [1134, 633] width 178 height 40
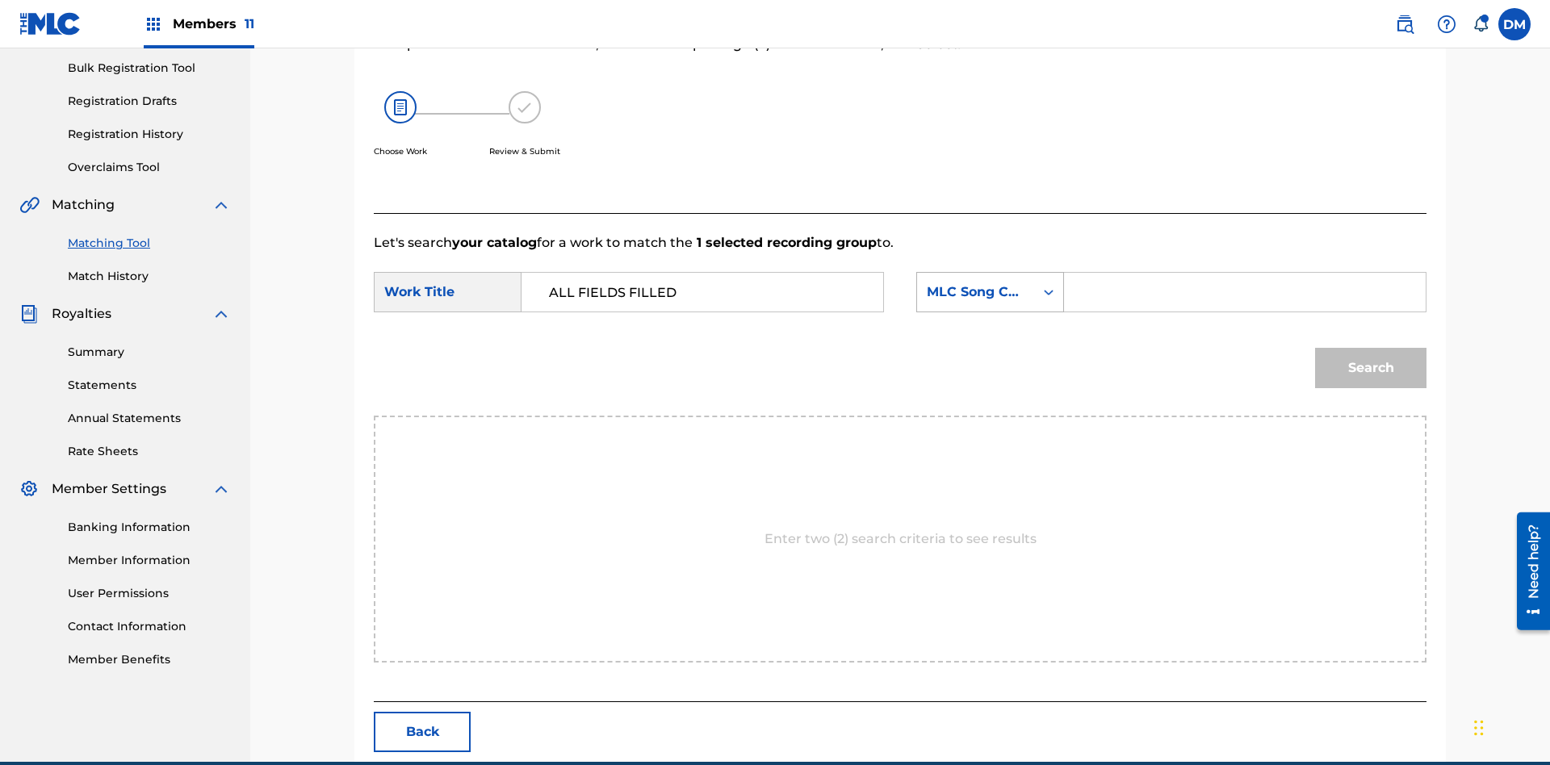
type input "ALL FIELDS FILLED"
click at [990, 283] on div "MLC Song Code" at bounding box center [976, 292] width 98 height 19
click at [990, 353] on div "ISWC" at bounding box center [990, 373] width 146 height 40
click at [1244, 273] on input "Search Form" at bounding box center [1245, 292] width 334 height 39
type input "T2736922134"
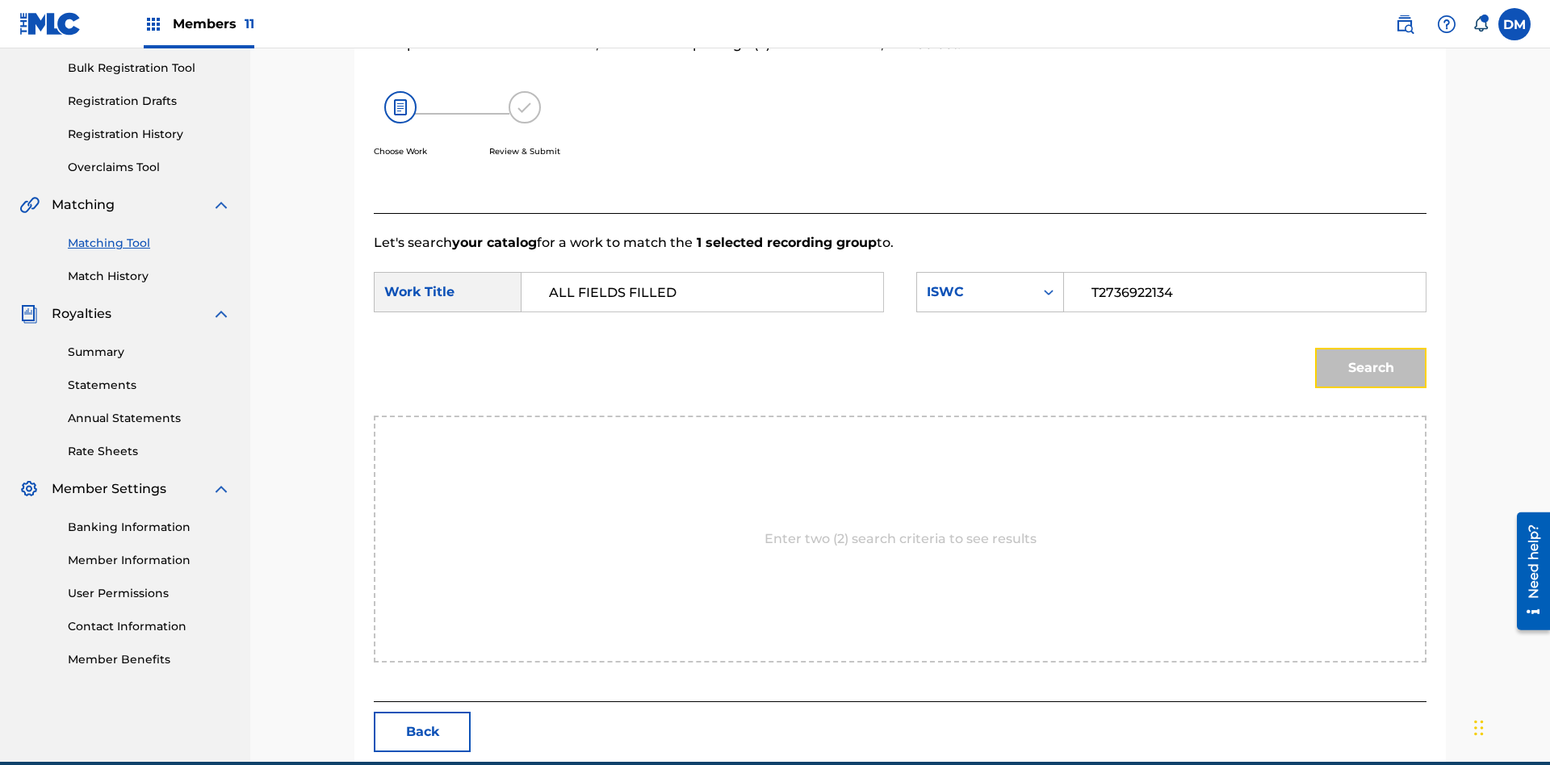
click at [1371, 348] on button "Search" at bounding box center [1370, 368] width 111 height 40
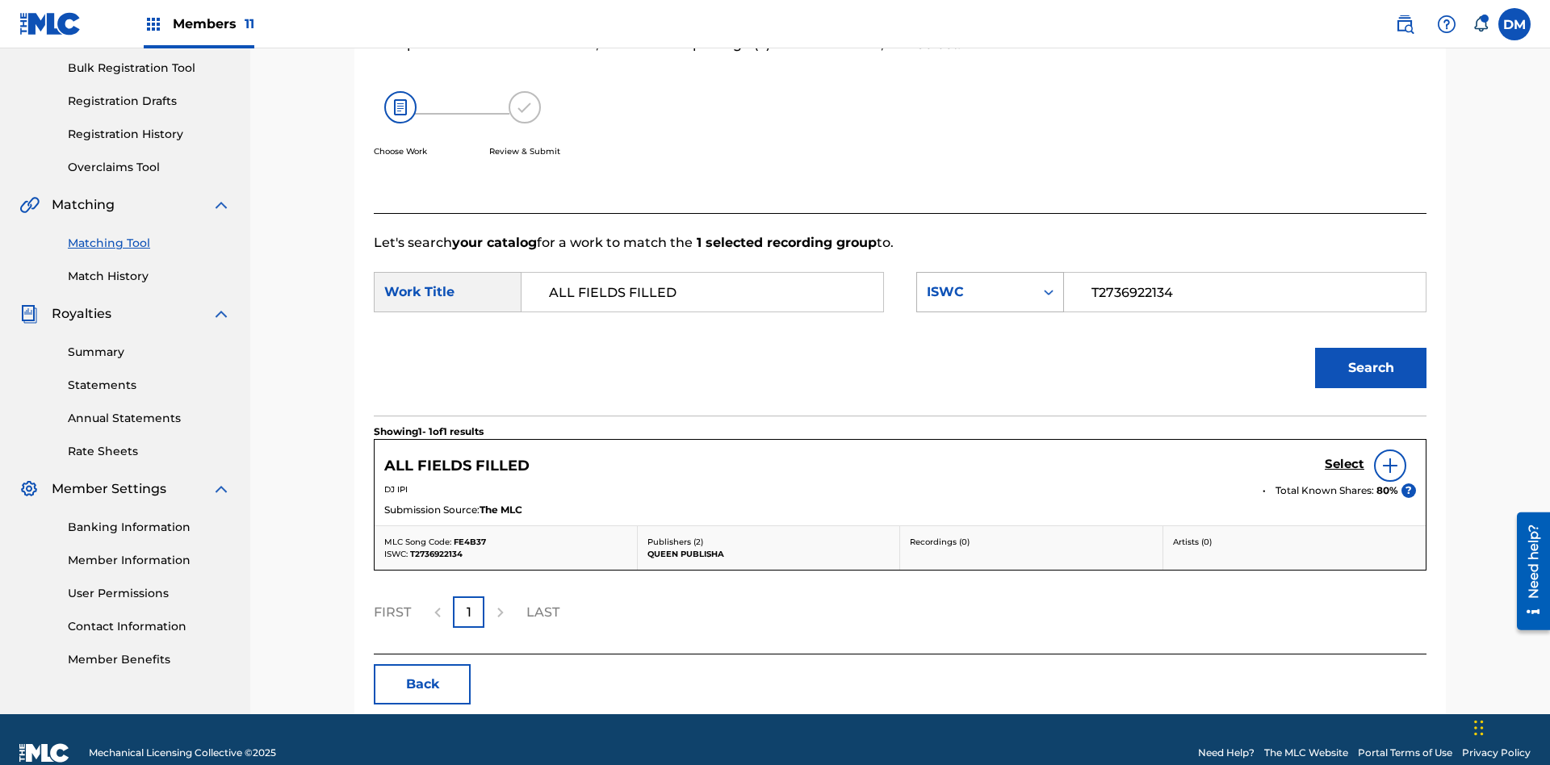
click at [1244, 273] on input "T2736922134" at bounding box center [1245, 292] width 334 height 39
click at [990, 283] on div "ISWC" at bounding box center [976, 292] width 98 height 19
click at [1244, 273] on input "Search Form" at bounding box center [1245, 292] width 334 height 39
type input "FE4B37"
click at [1371, 348] on button "Search" at bounding box center [1370, 368] width 111 height 40
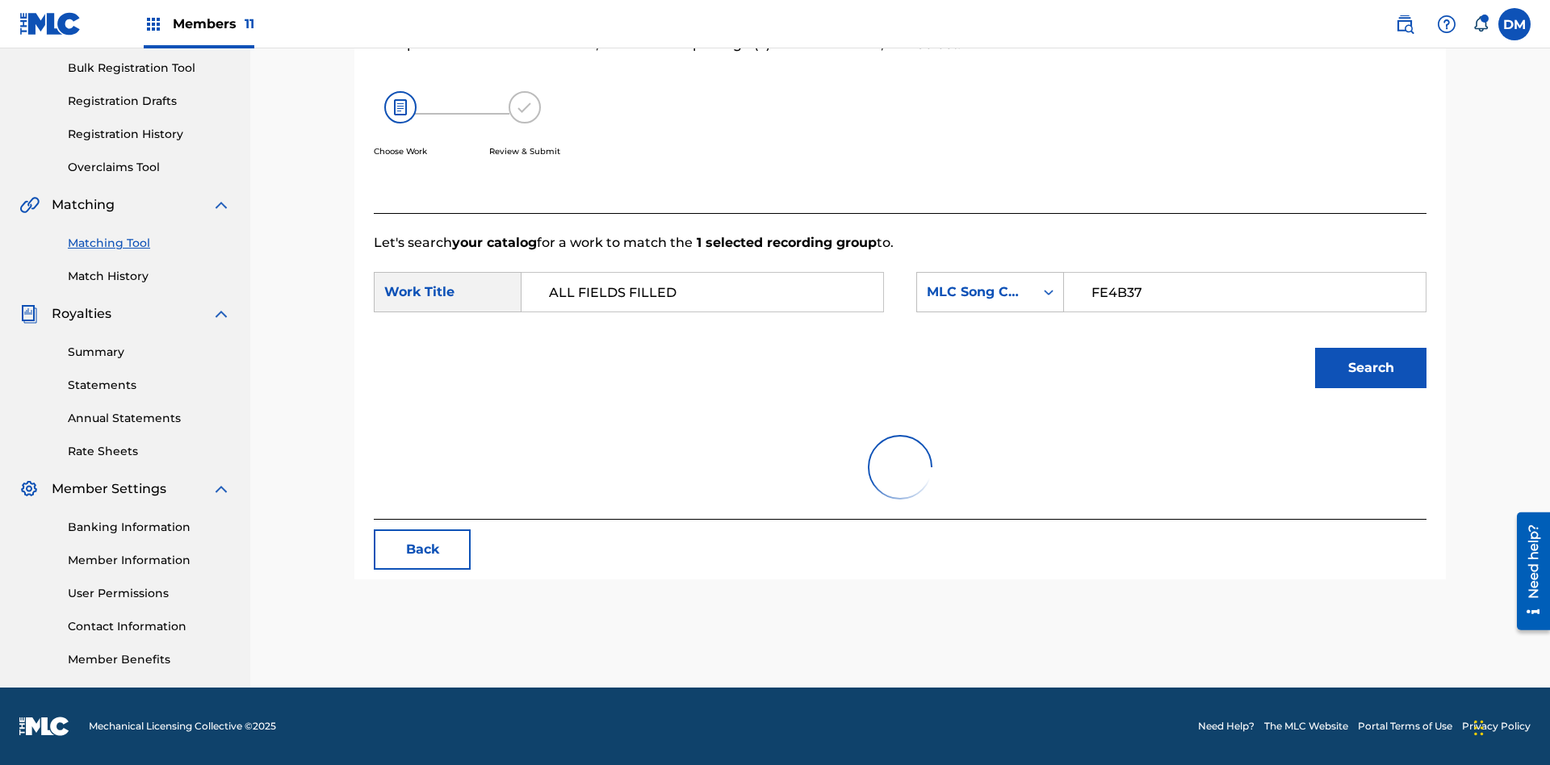
click at [1244, 273] on input "FE4B37" at bounding box center [1245, 292] width 334 height 39
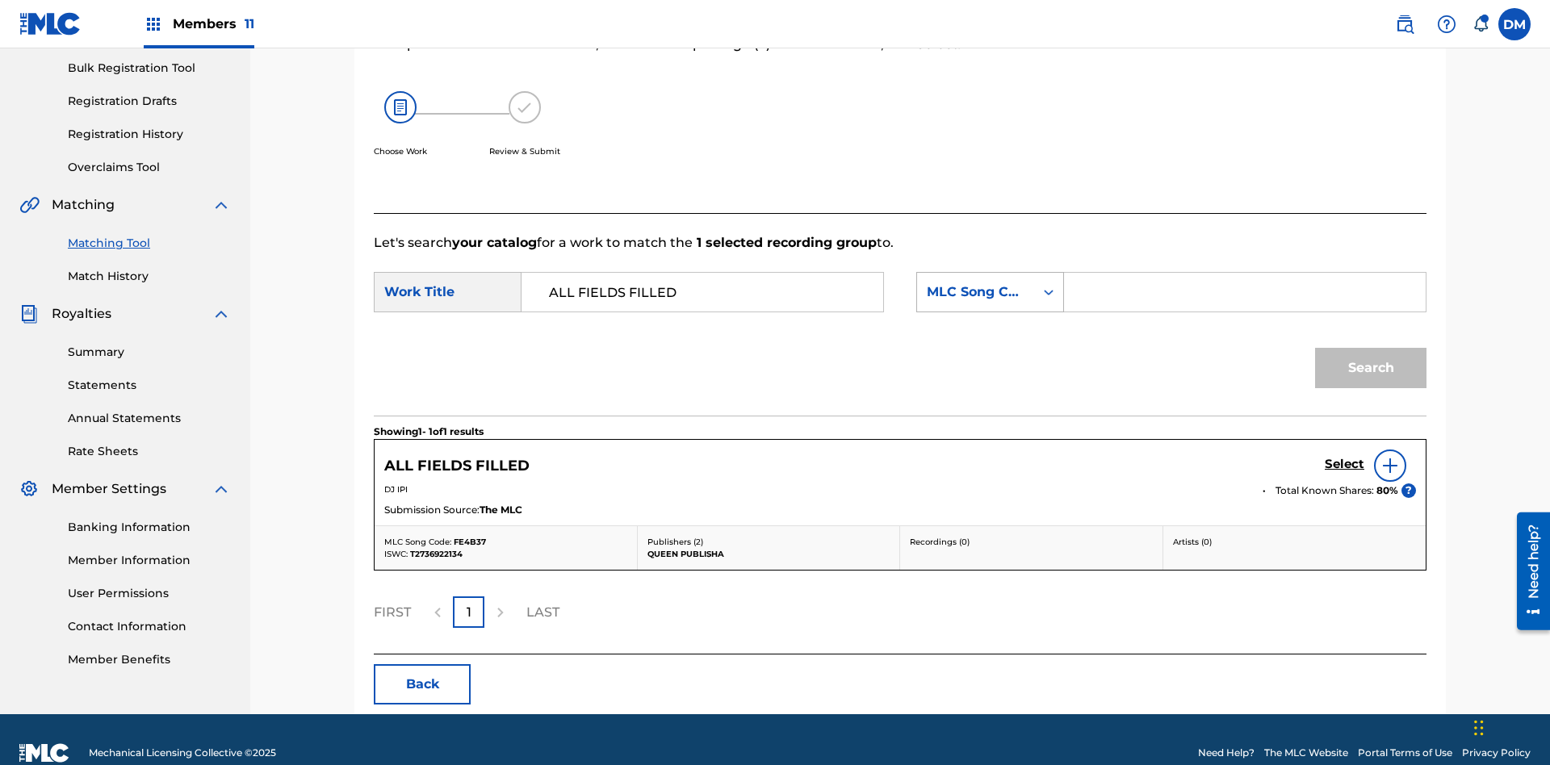
click at [990, 283] on div "MLC Song Code" at bounding box center [976, 292] width 98 height 19
type input "DJ IPI"
click at [1371, 348] on button "Search" at bounding box center [1370, 368] width 111 height 40
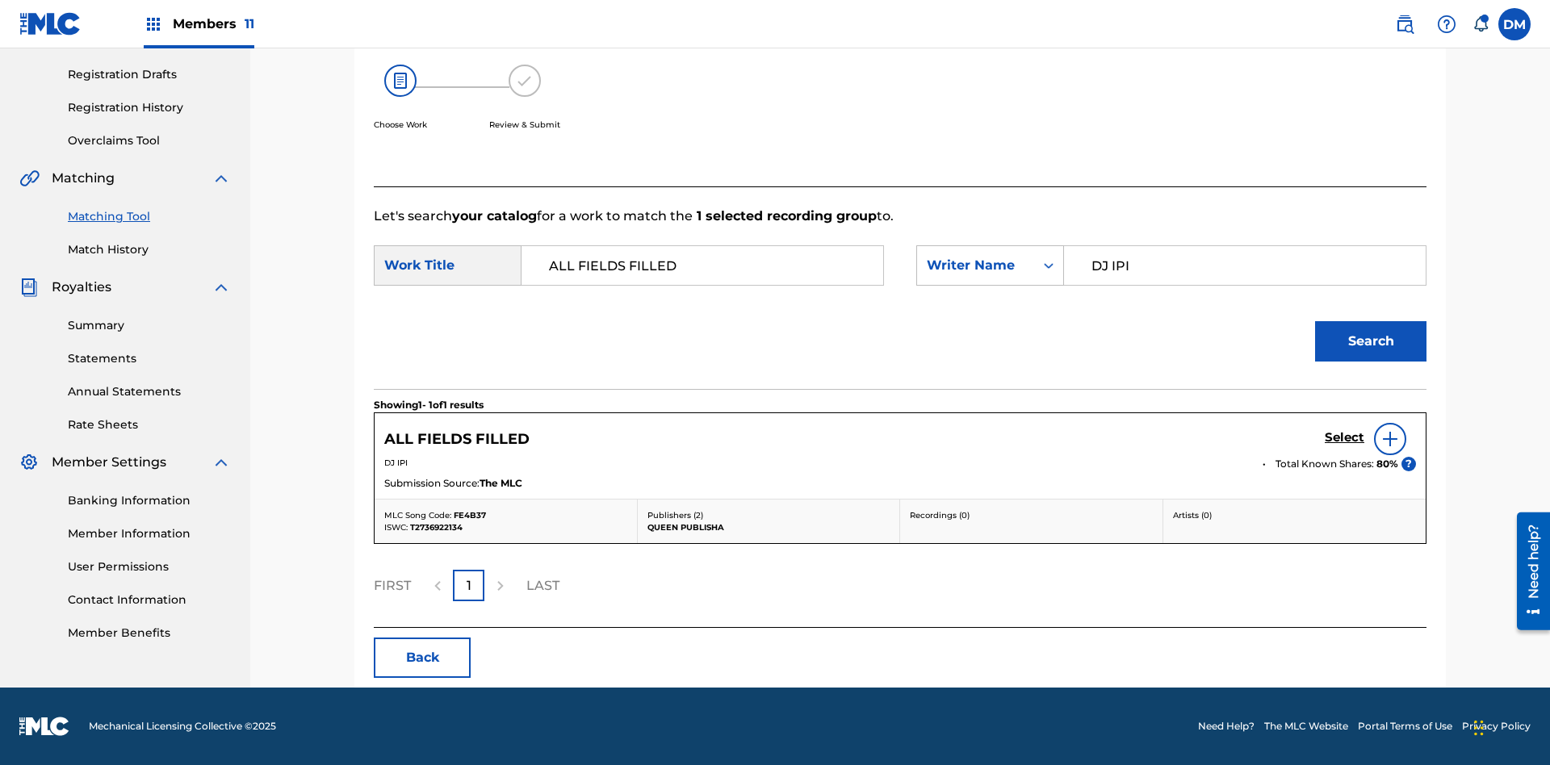
click at [1244, 246] on input "DJ IPI" at bounding box center [1245, 265] width 334 height 39
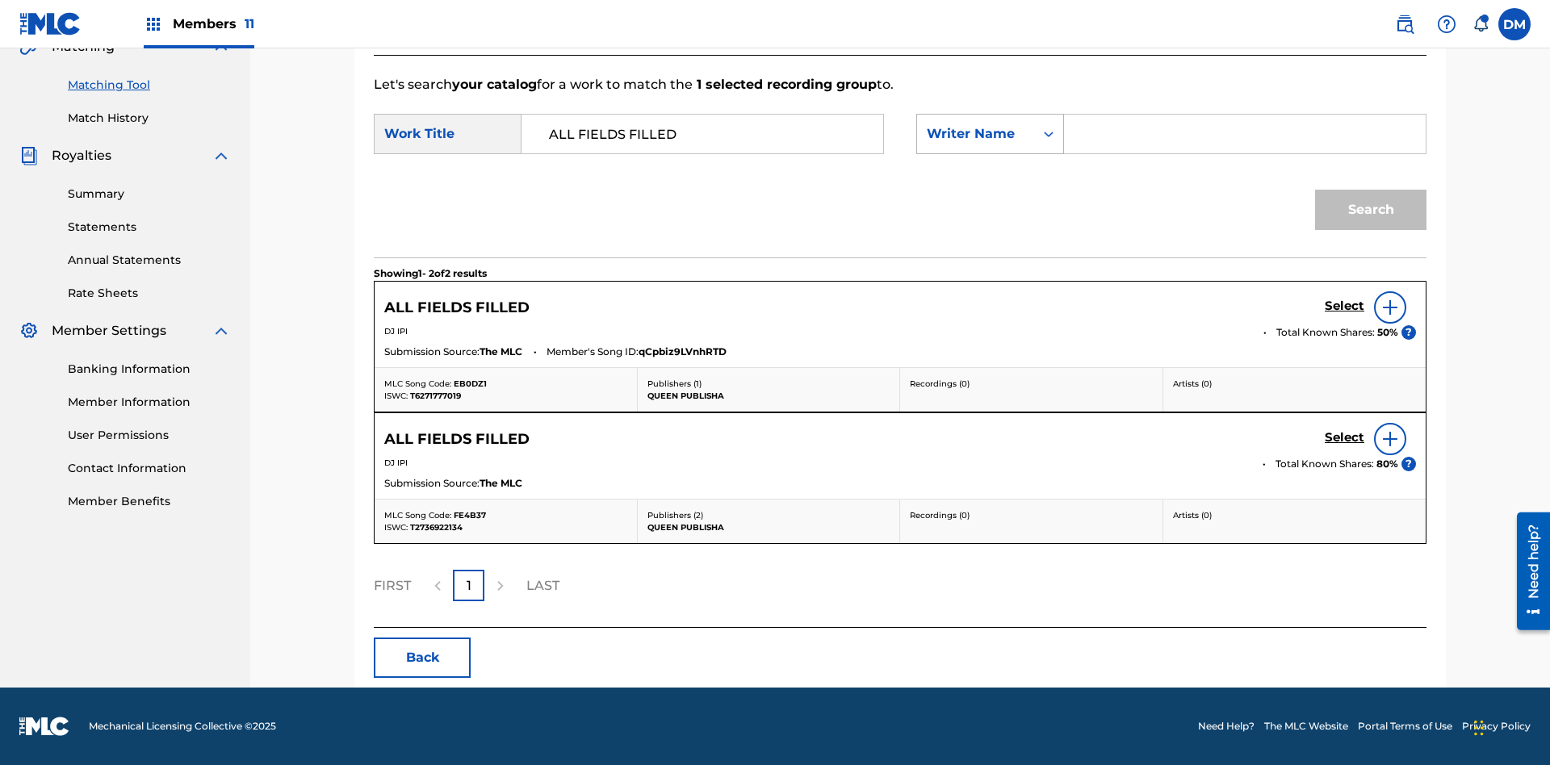
click at [990, 134] on div "Writer Name" at bounding box center [976, 133] width 98 height 19
click at [1244, 134] on input "Search Form" at bounding box center [1245, 134] width 334 height 39
type input "00280959528"
click at [1371, 210] on button "Search" at bounding box center [1370, 210] width 111 height 40
click at [1244, 134] on input "00280959528" at bounding box center [1245, 134] width 334 height 39
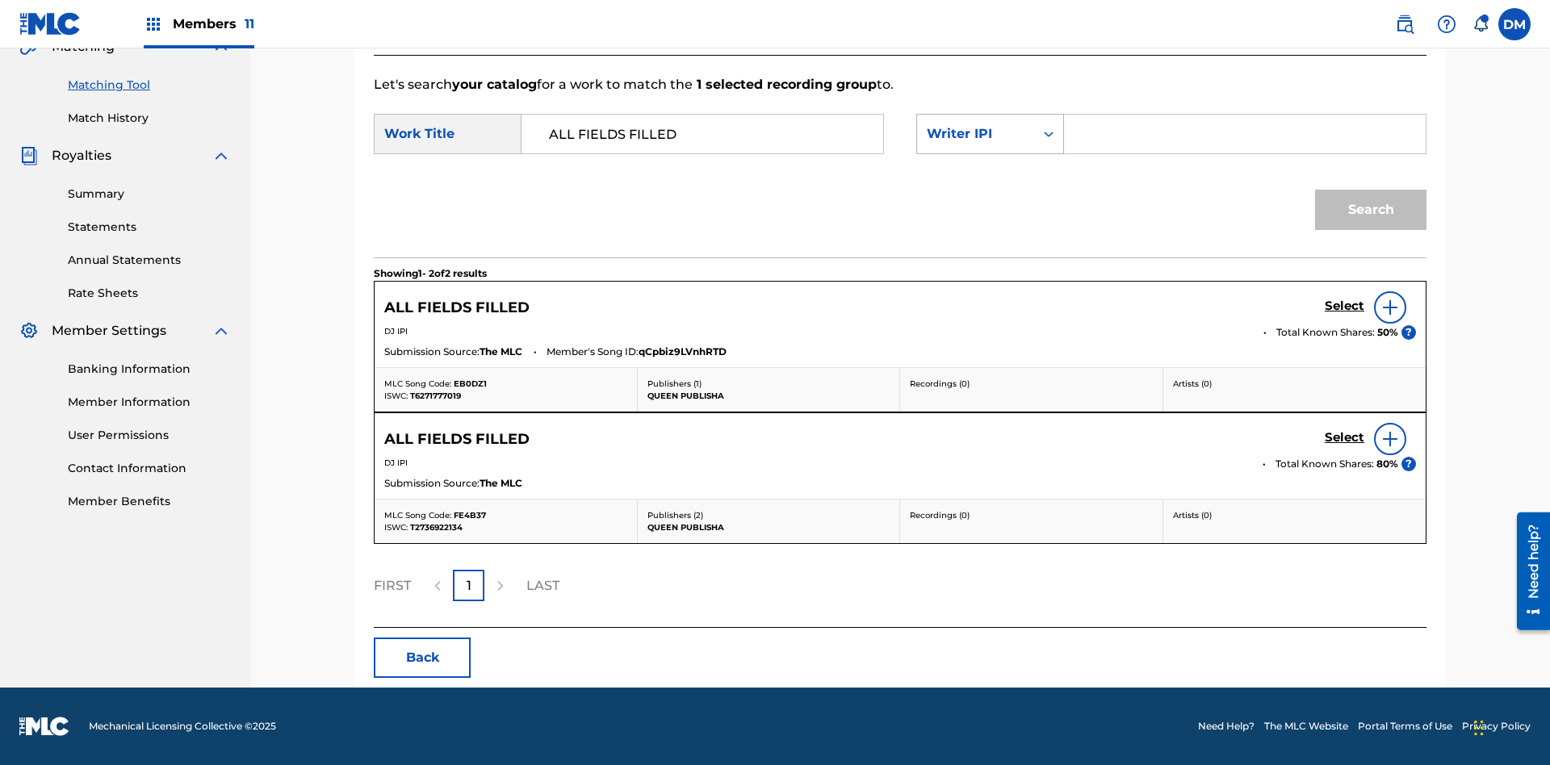
click at [990, 134] on div "Writer IPI" at bounding box center [976, 133] width 98 height 19
click at [990, 275] on div "Publisher Name" at bounding box center [990, 295] width 146 height 40
click at [1371, 210] on button "Search" at bounding box center [1370, 210] width 111 height 40
click at [1244, 134] on input "Queen Publisha" at bounding box center [1245, 134] width 334 height 39
click at [990, 134] on div "Publisher Name" at bounding box center [976, 133] width 98 height 19
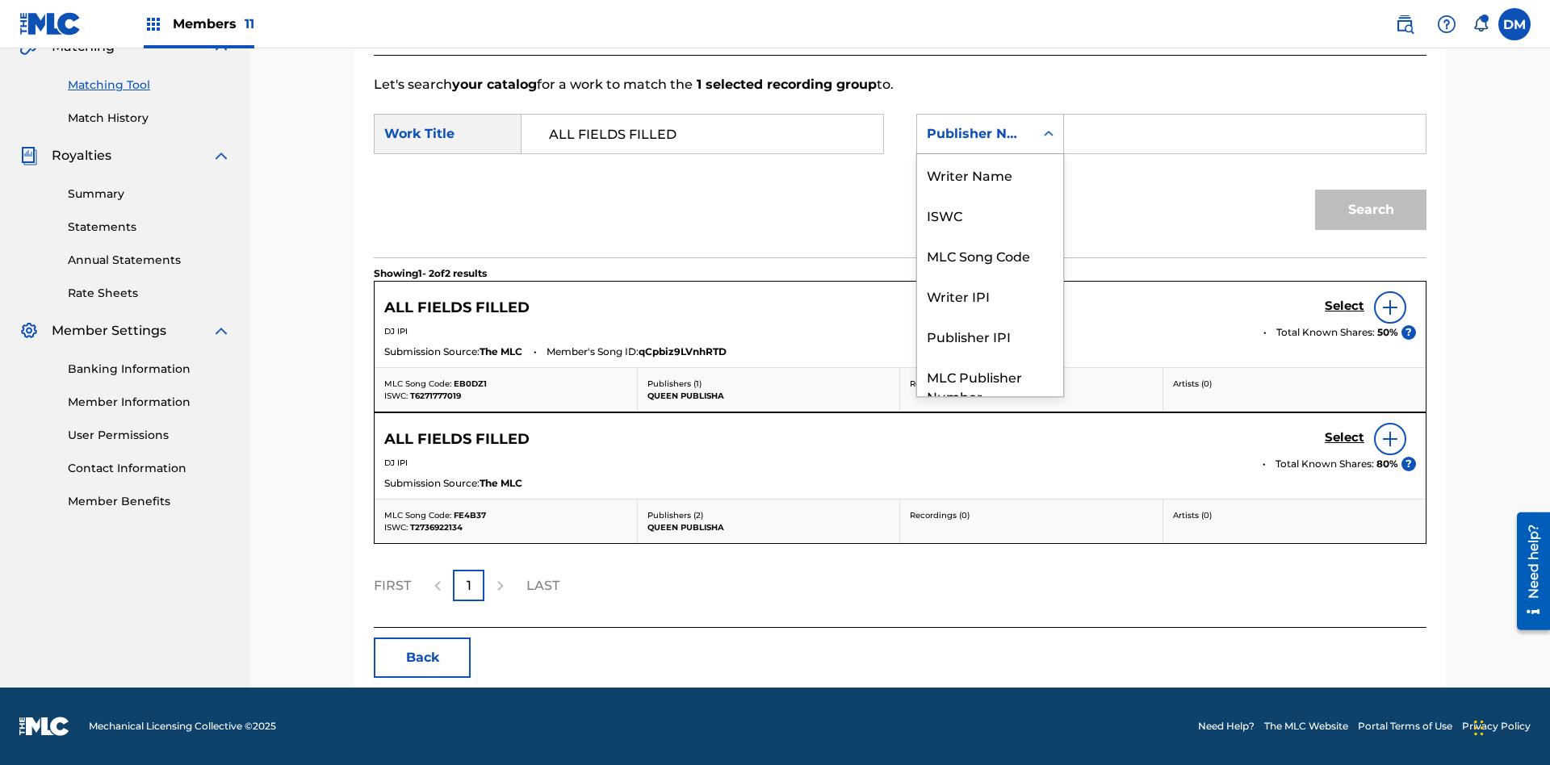
click at [990, 316] on div "Publisher IPI" at bounding box center [990, 336] width 146 height 40
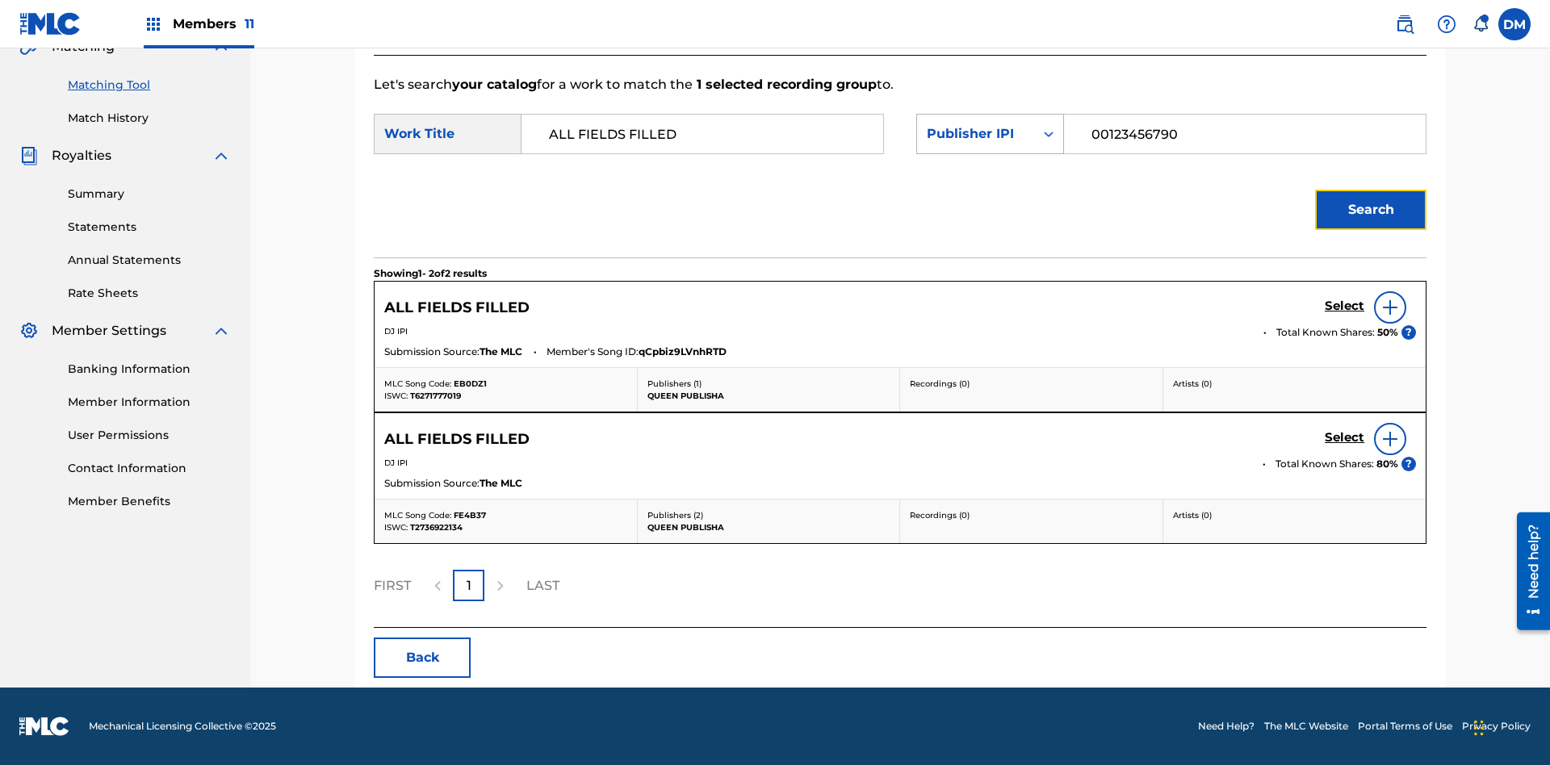
click at [1371, 210] on button "Search" at bounding box center [1370, 210] width 111 height 40
click at [1244, 134] on input "00123456790" at bounding box center [1245, 134] width 334 height 39
click at [990, 134] on div "Publisher IPI" at bounding box center [976, 133] width 98 height 19
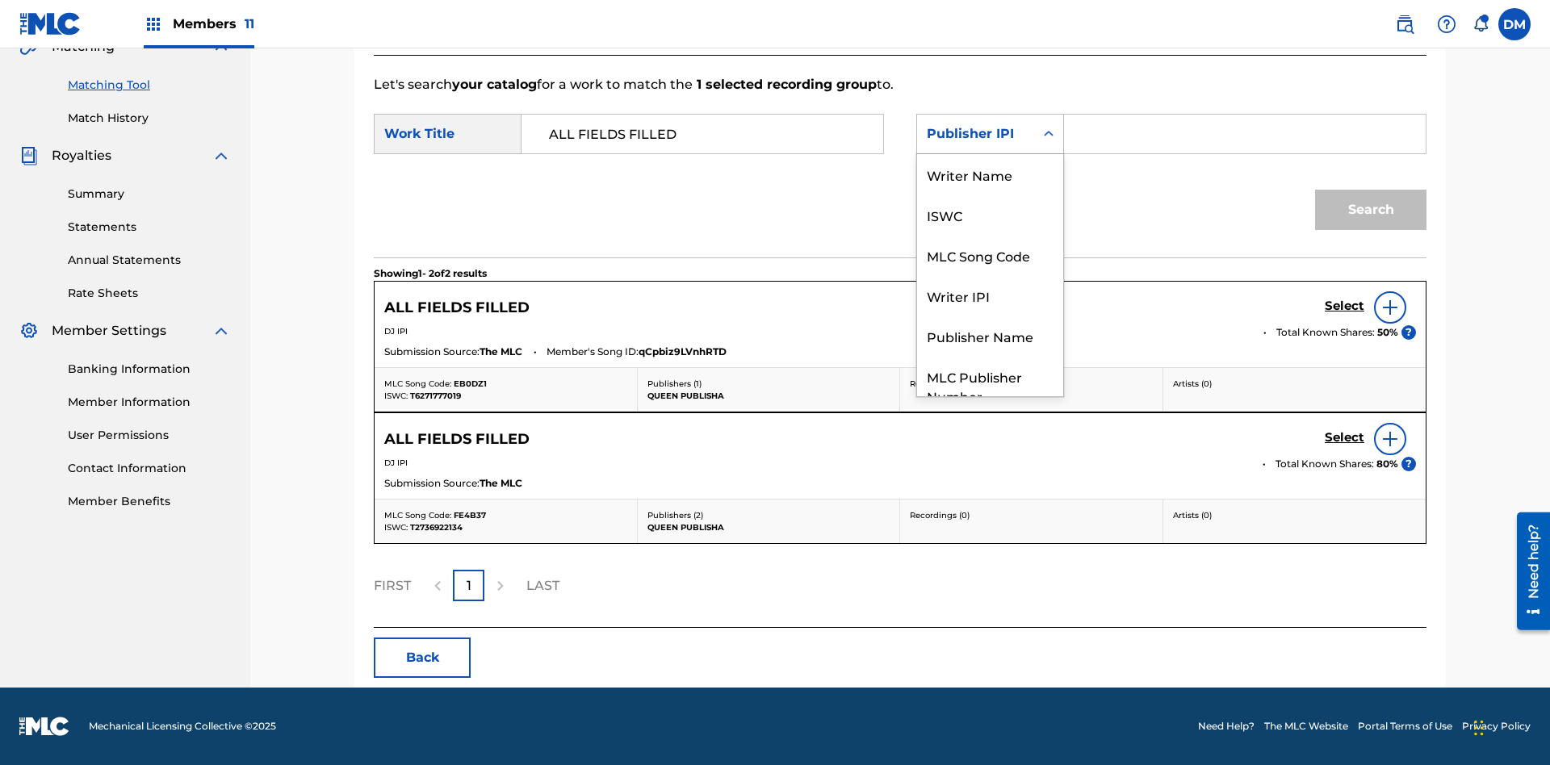
click at [990, 356] on div "MLC Publisher Number" at bounding box center [990, 386] width 146 height 60
